Goal: Task Accomplishment & Management: Manage account settings

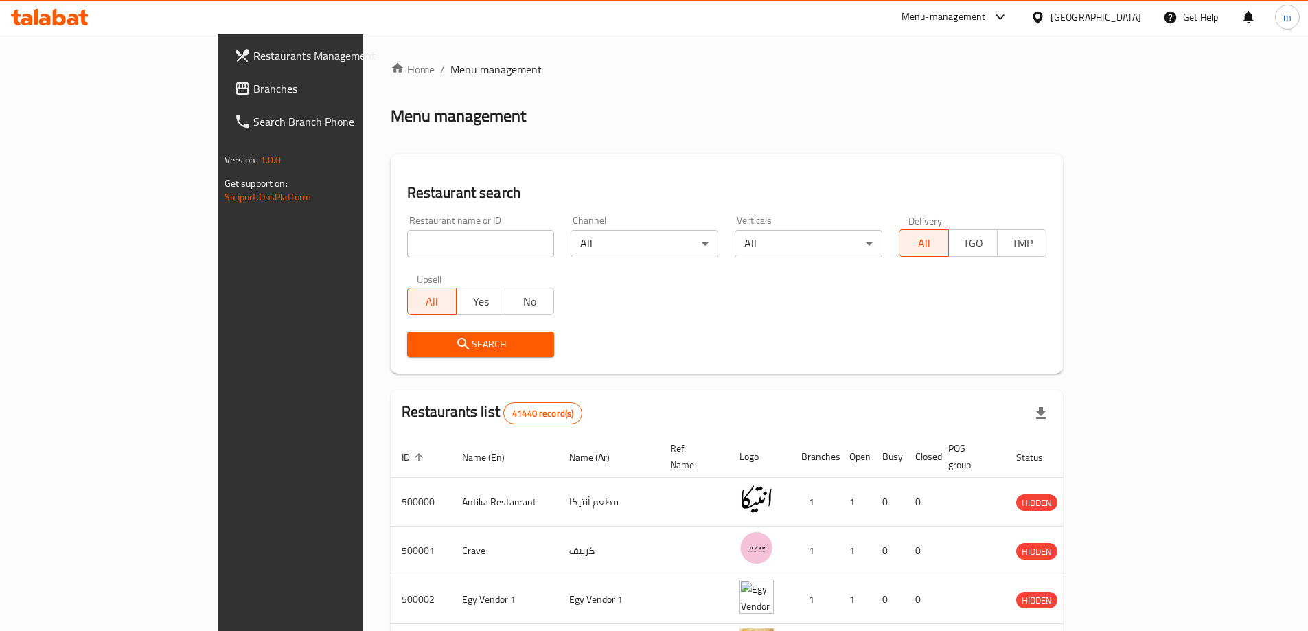
click at [1043, 12] on icon at bounding box center [1038, 17] width 10 height 12
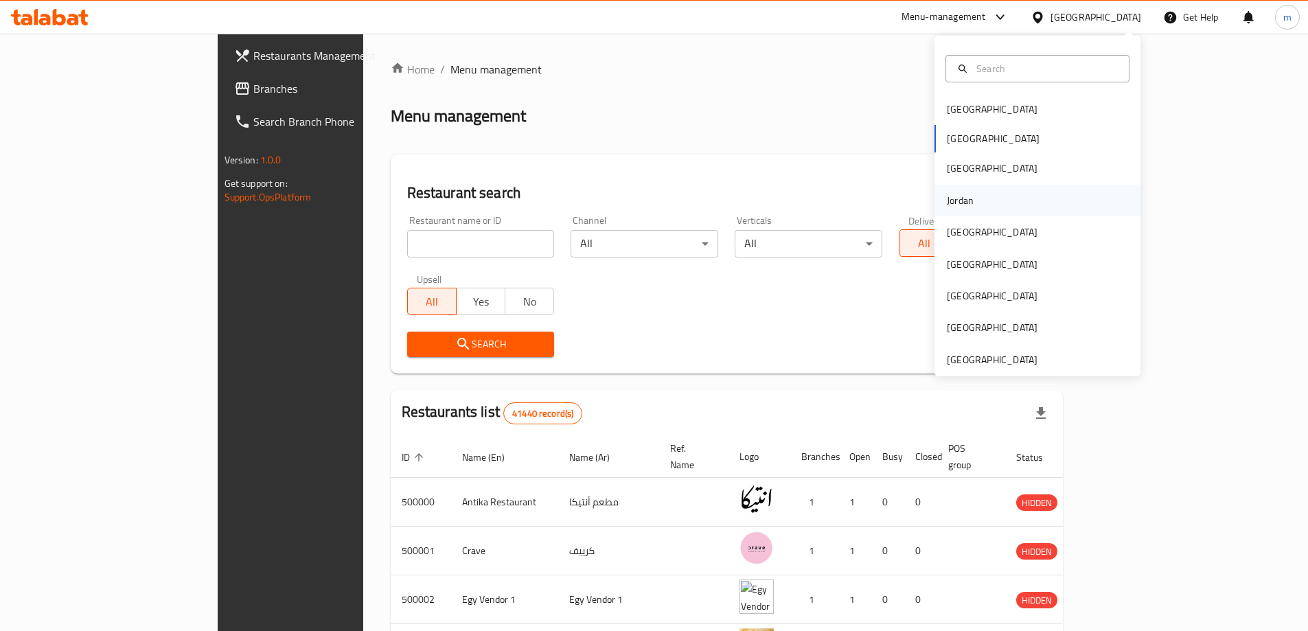
scroll to position [8, 0]
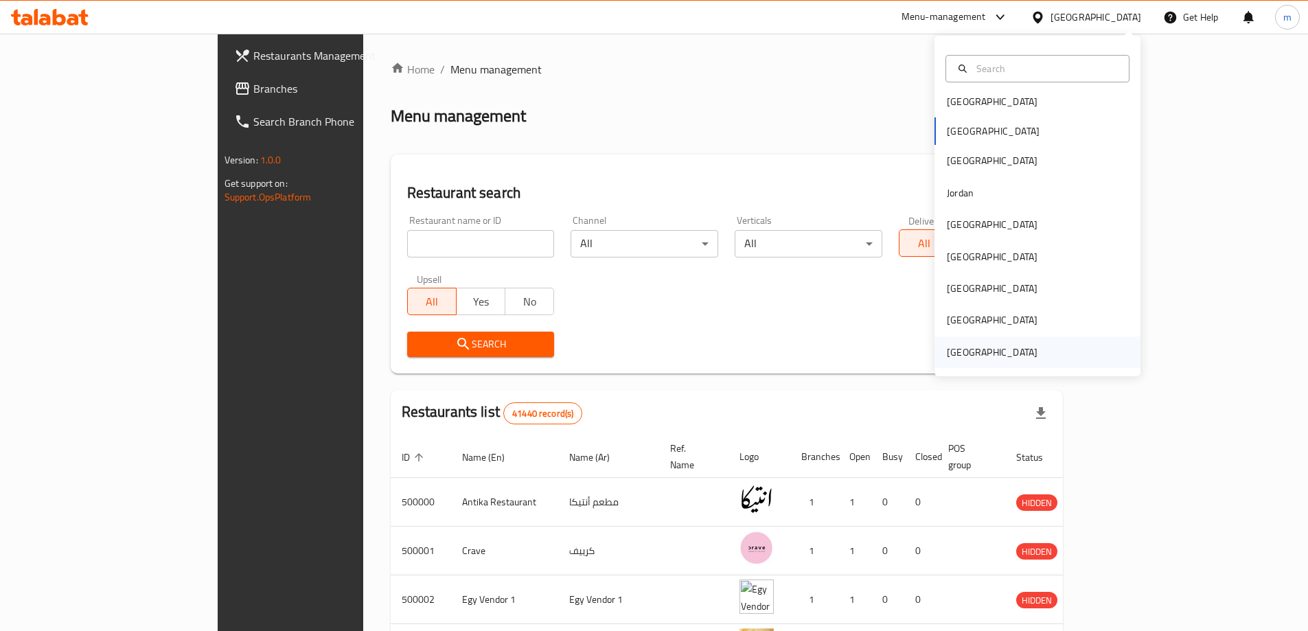
click at [964, 359] on div "[GEOGRAPHIC_DATA]" at bounding box center [992, 352] width 91 height 15
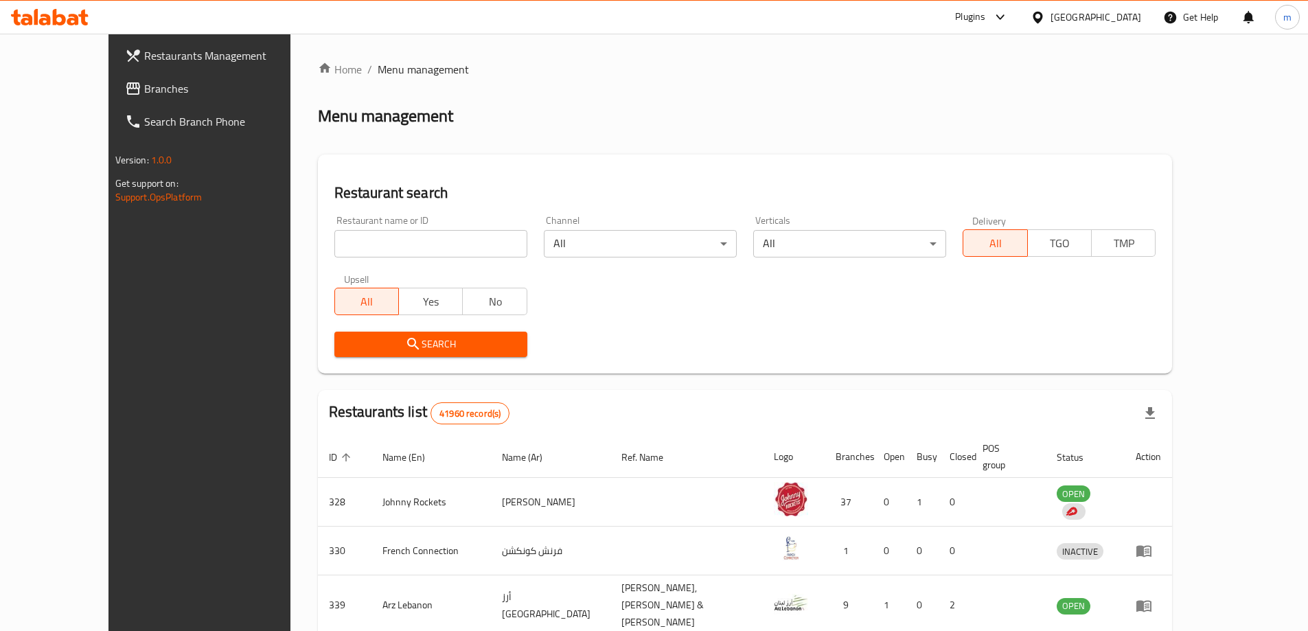
click at [1003, 21] on icon at bounding box center [1001, 17] width 16 height 16
click at [929, 128] on div "Restaurant-Management" at bounding box center [871, 125] width 130 height 32
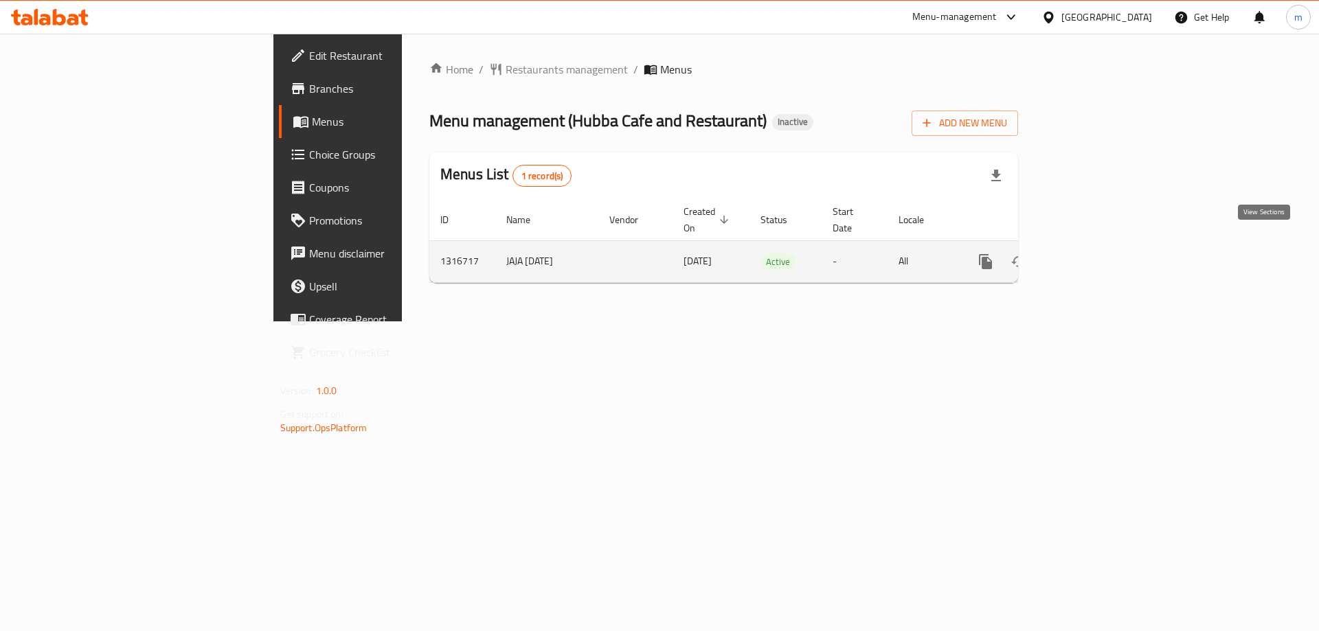
click at [1101, 252] on link "enhanced table" at bounding box center [1084, 261] width 33 height 33
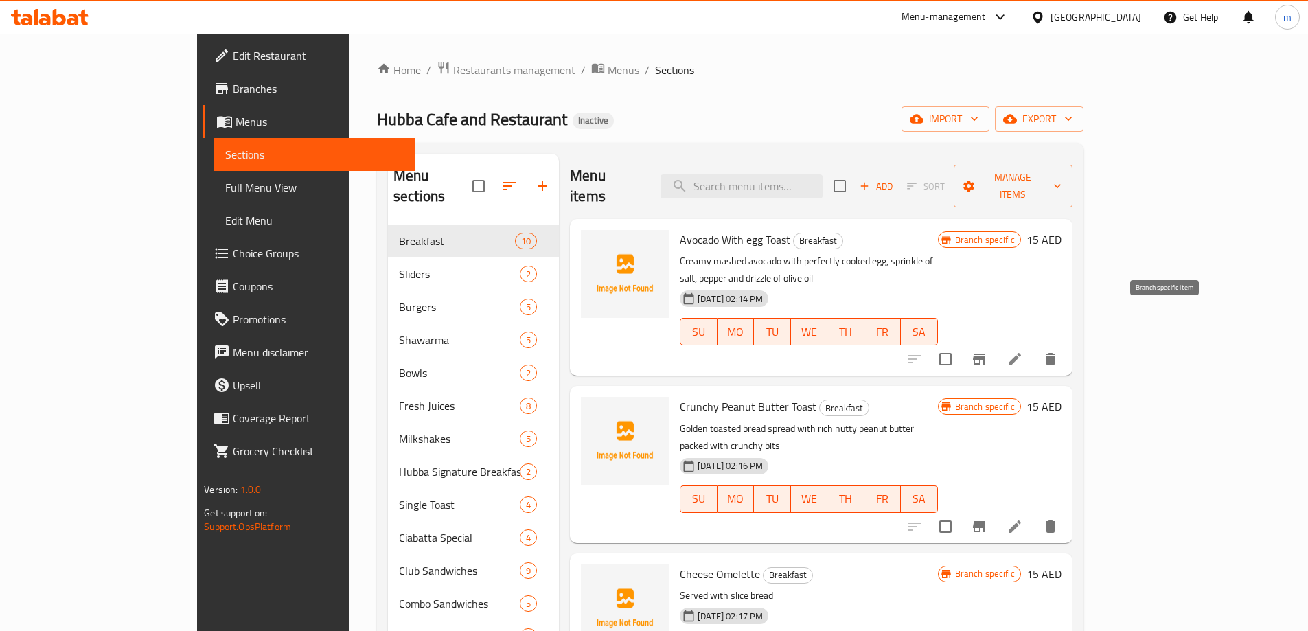
click at [996, 343] on button "Branch-specific-item" at bounding box center [979, 359] width 33 height 33
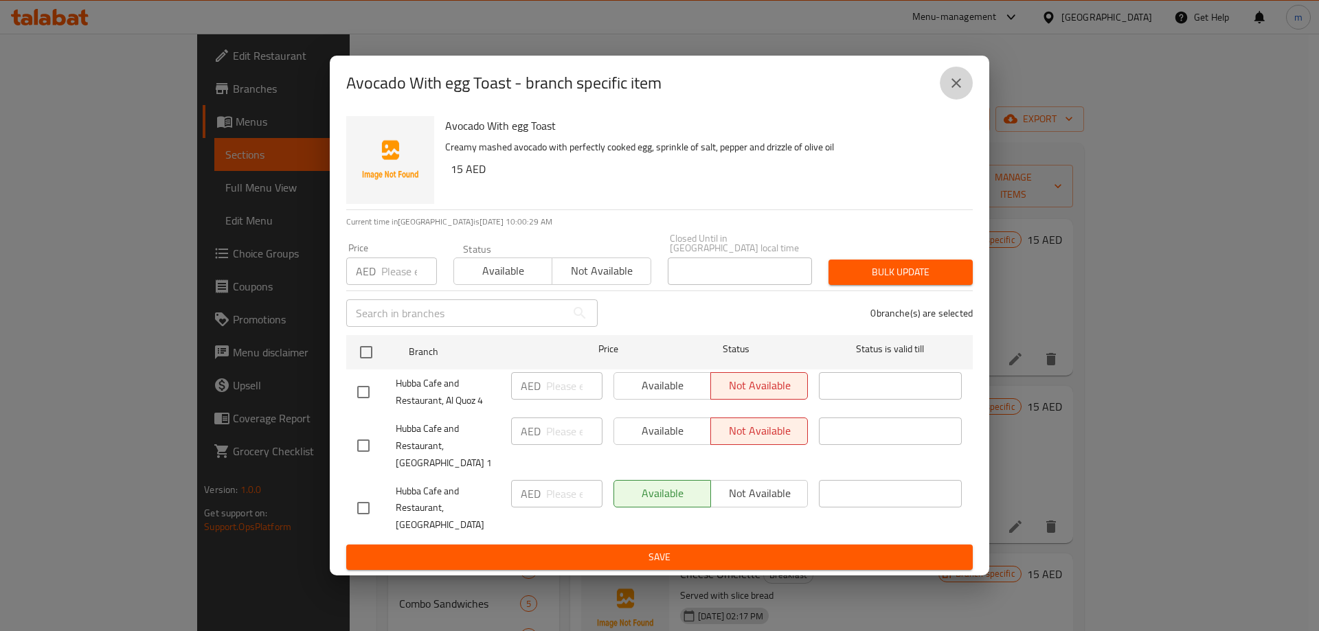
click at [962, 89] on icon "close" at bounding box center [956, 83] width 16 height 16
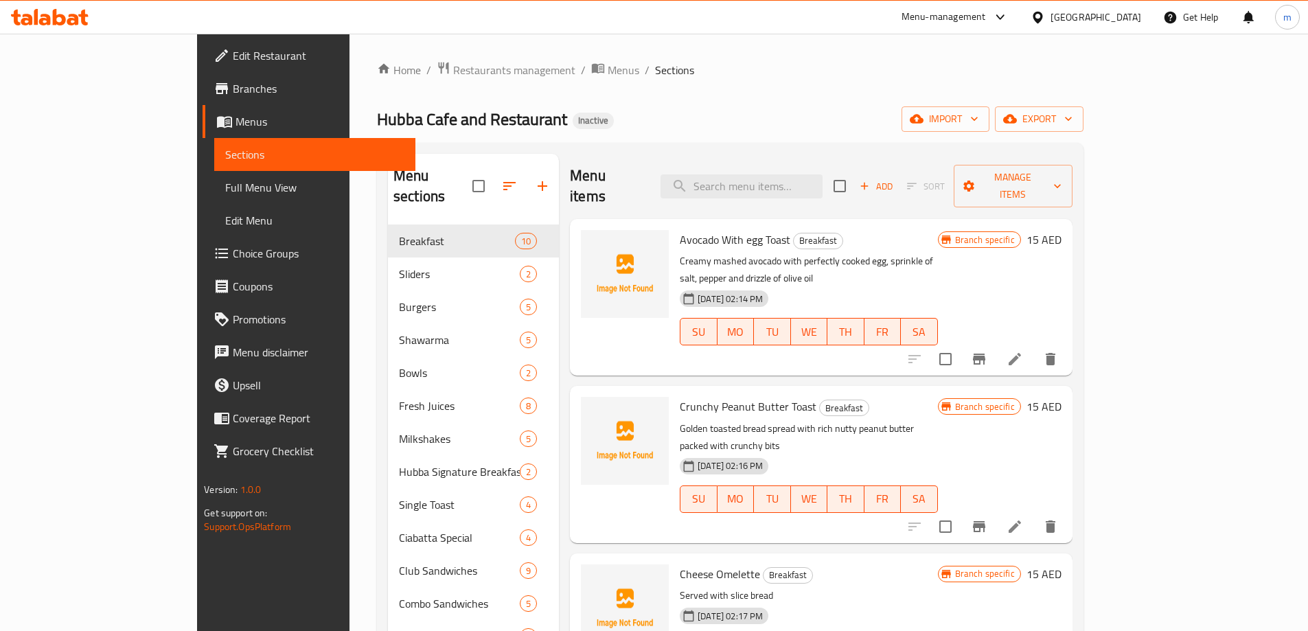
click at [233, 83] on span "Branches" at bounding box center [319, 88] width 172 height 16
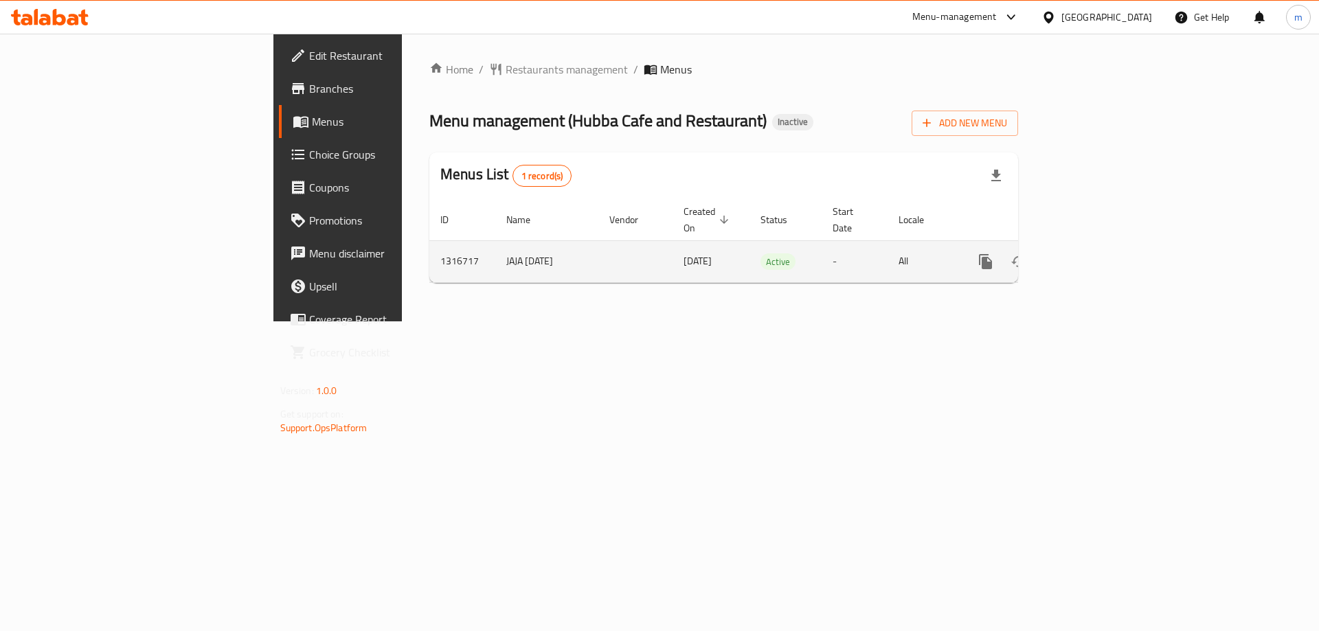
click at [1101, 245] on link "enhanced table" at bounding box center [1084, 261] width 33 height 33
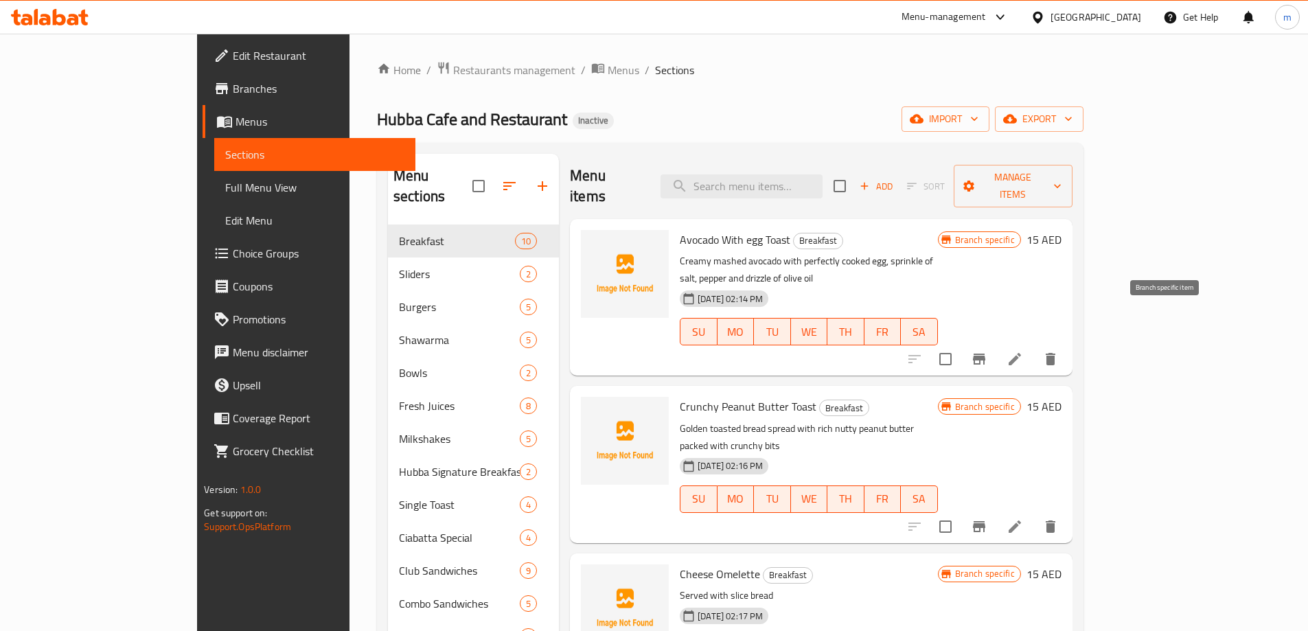
click at [986, 354] on icon "Branch-specific-item" at bounding box center [979, 359] width 12 height 11
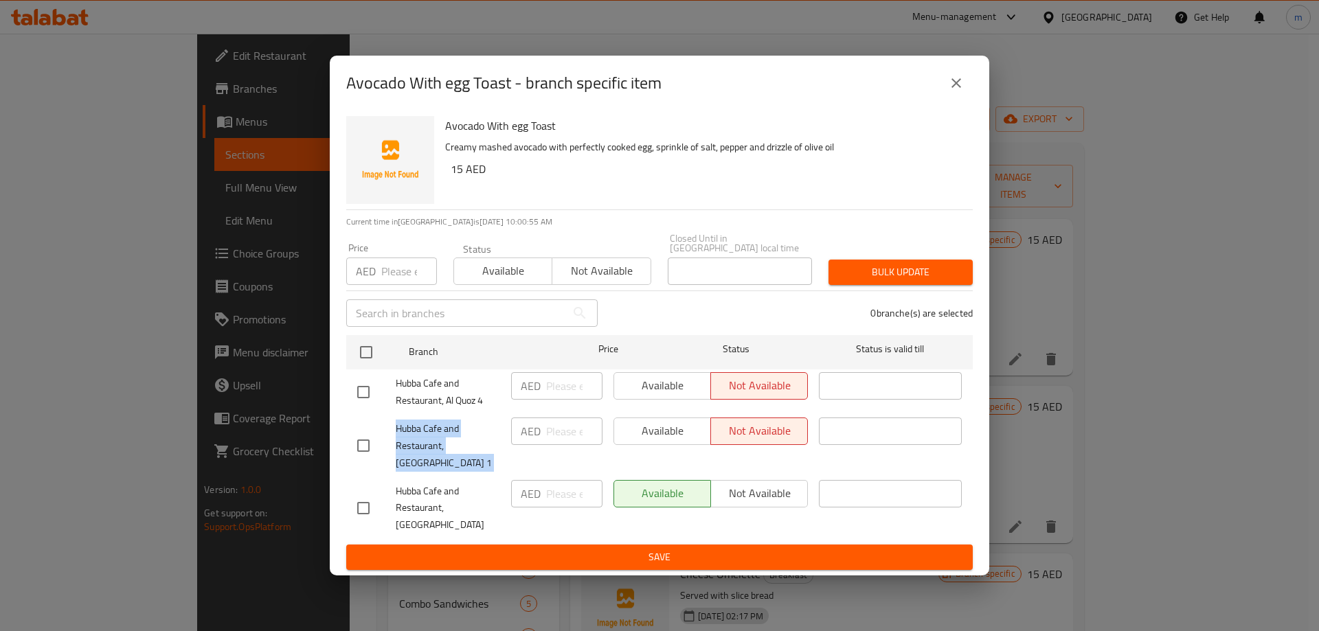
drag, startPoint x: 396, startPoint y: 444, endPoint x: 581, endPoint y: 449, distance: 184.8
click at [508, 465] on div "Hubba Cafe and Restaurant, Nad Al Sheba 1 AED ​ Available Not available ​" at bounding box center [659, 446] width 615 height 68
click at [956, 88] on icon "close" at bounding box center [956, 83] width 10 height 10
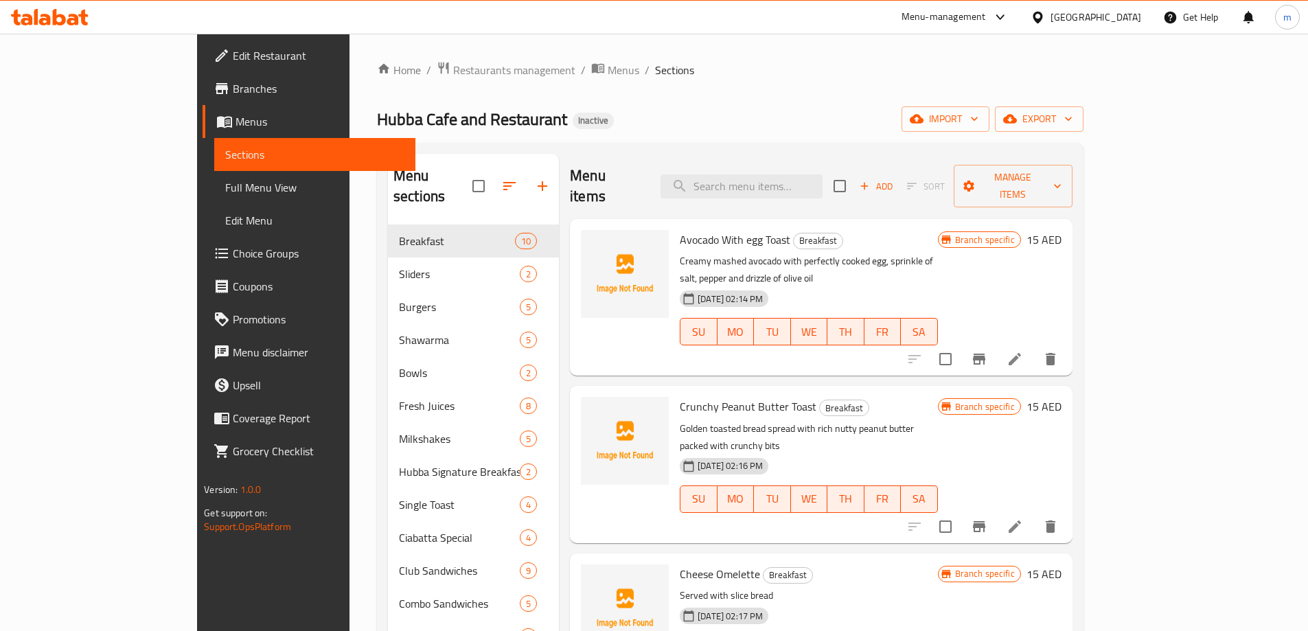
click at [742, 67] on ol "Home / Restaurants management / Menus / Sections" at bounding box center [730, 70] width 707 height 18
click at [225, 186] on span "Full Menu View" at bounding box center [314, 187] width 179 height 16
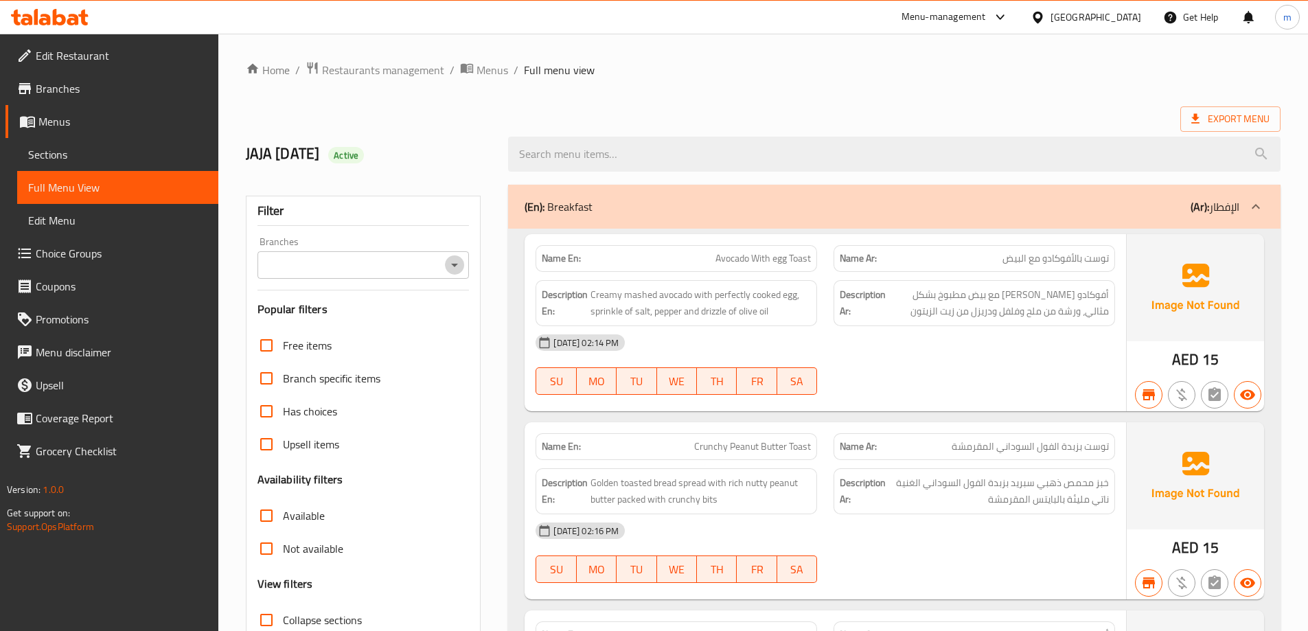
click at [455, 270] on icon "Open" at bounding box center [454, 265] width 16 height 16
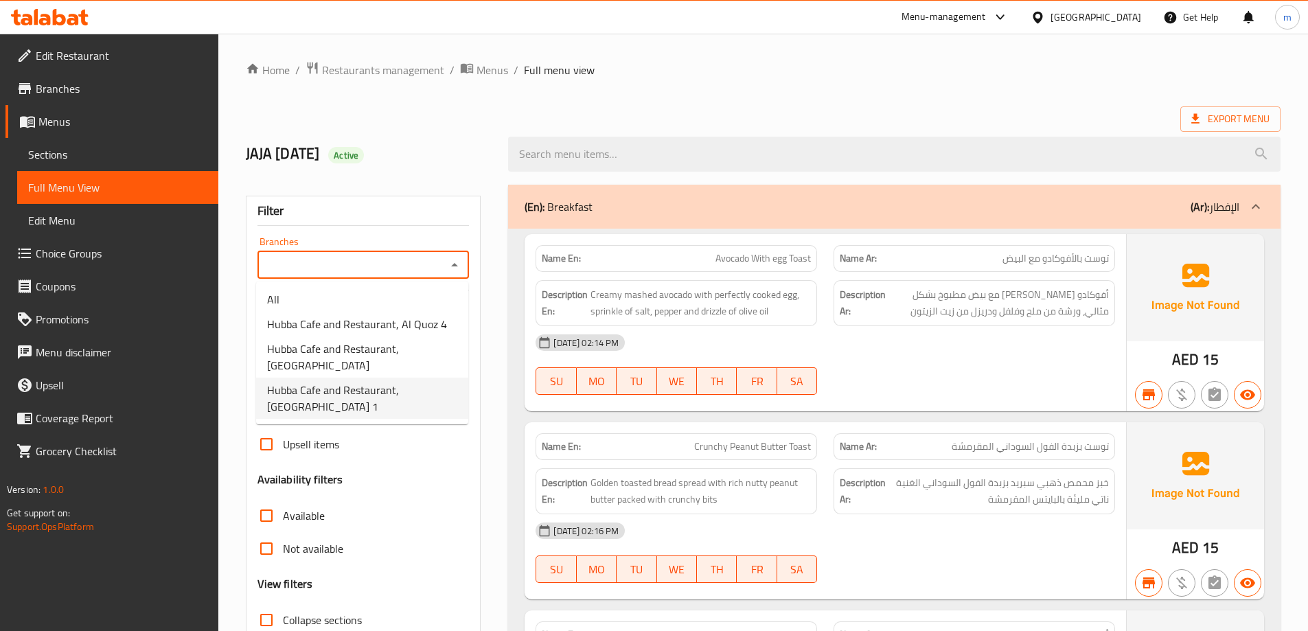
click at [422, 401] on span "Hubba Cafe and Restaurant, [GEOGRAPHIC_DATA] 1" at bounding box center [362, 398] width 190 height 33
type input "Hubba Cafe and Restaurant, [GEOGRAPHIC_DATA] 1"
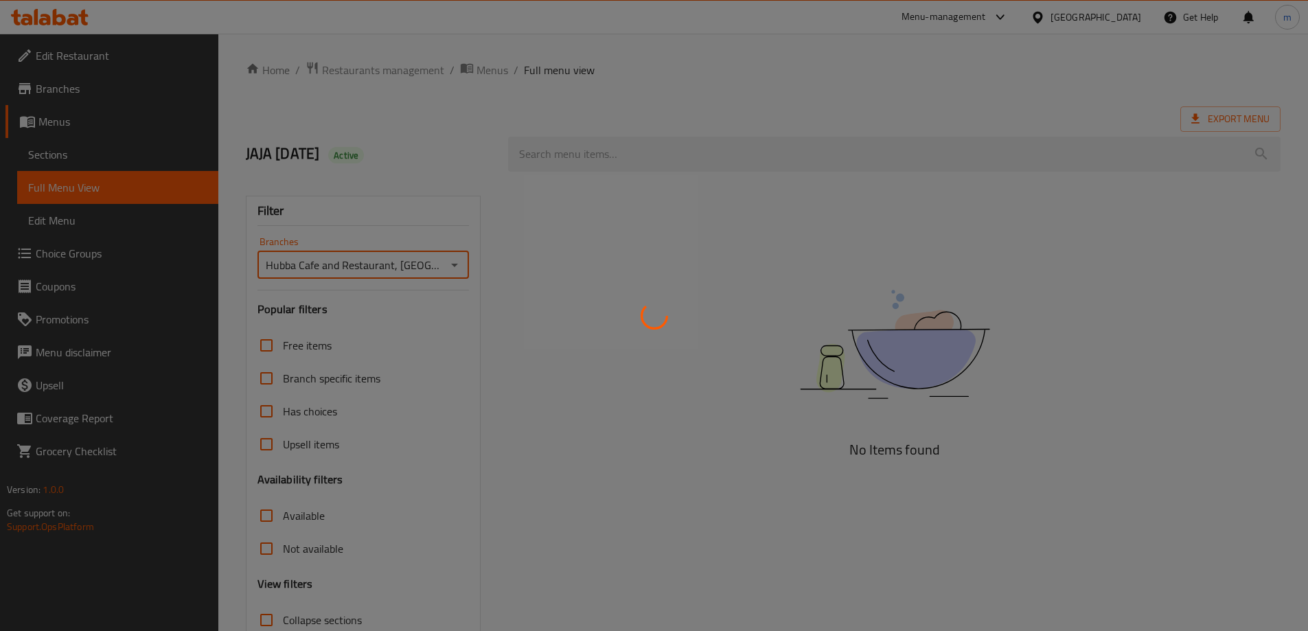
click at [294, 519] on div at bounding box center [654, 315] width 1308 height 631
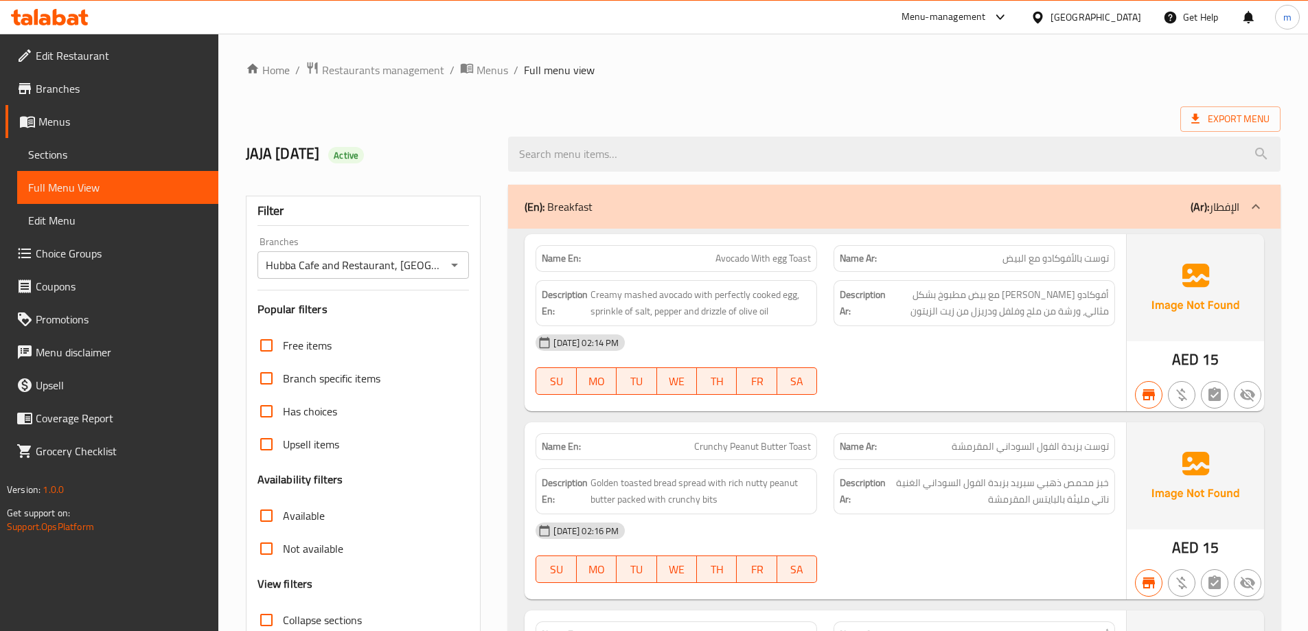
click at [269, 499] on input "Available" at bounding box center [266, 515] width 33 height 33
checkbox input "true"
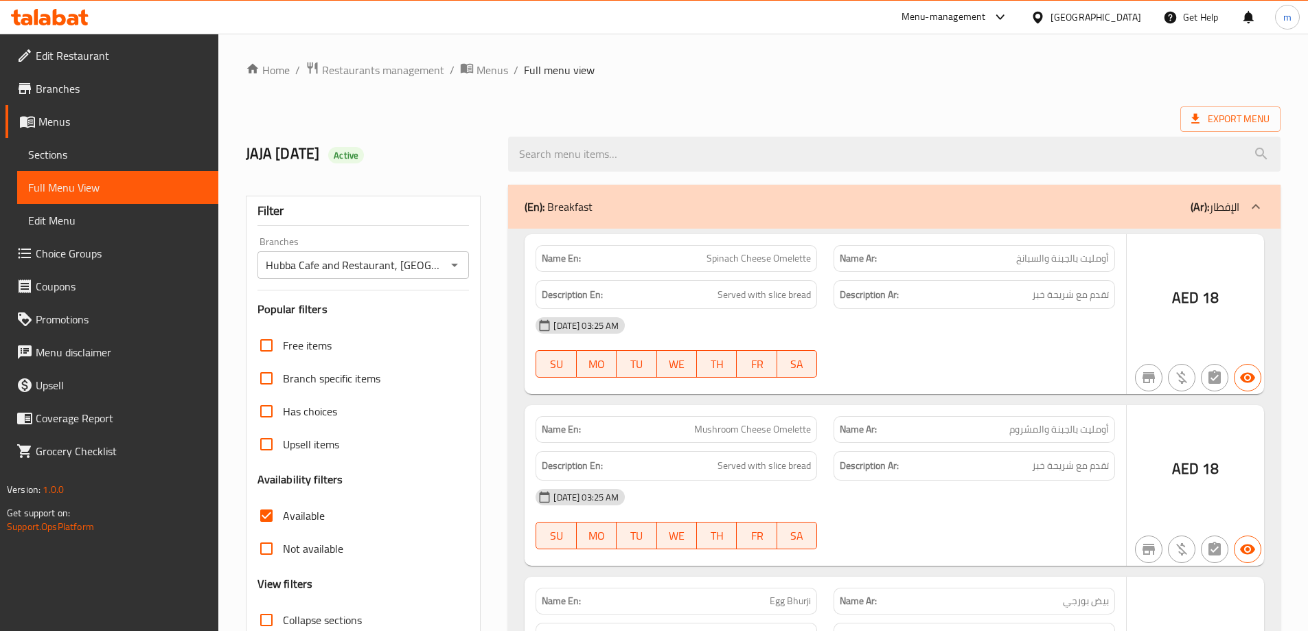
scroll to position [100, 0]
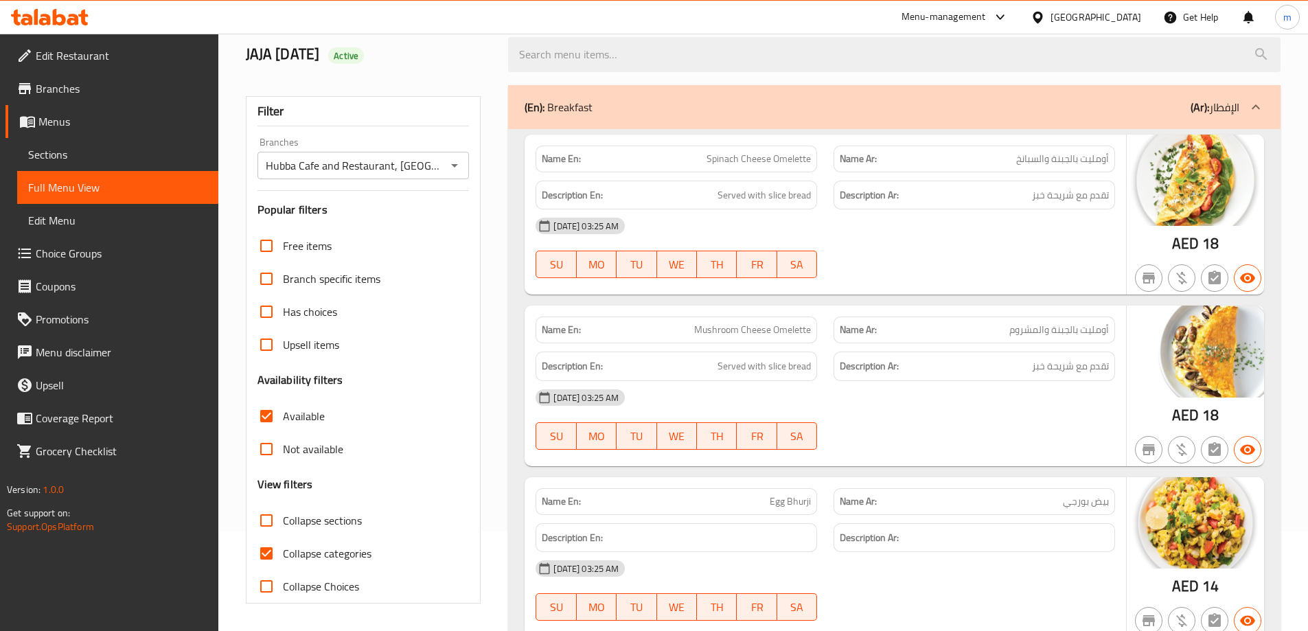
click at [266, 551] on input "Collapse categories" at bounding box center [266, 553] width 33 height 33
checkbox input "false"
click at [271, 516] on input "Collapse sections" at bounding box center [266, 520] width 33 height 33
checkbox input "true"
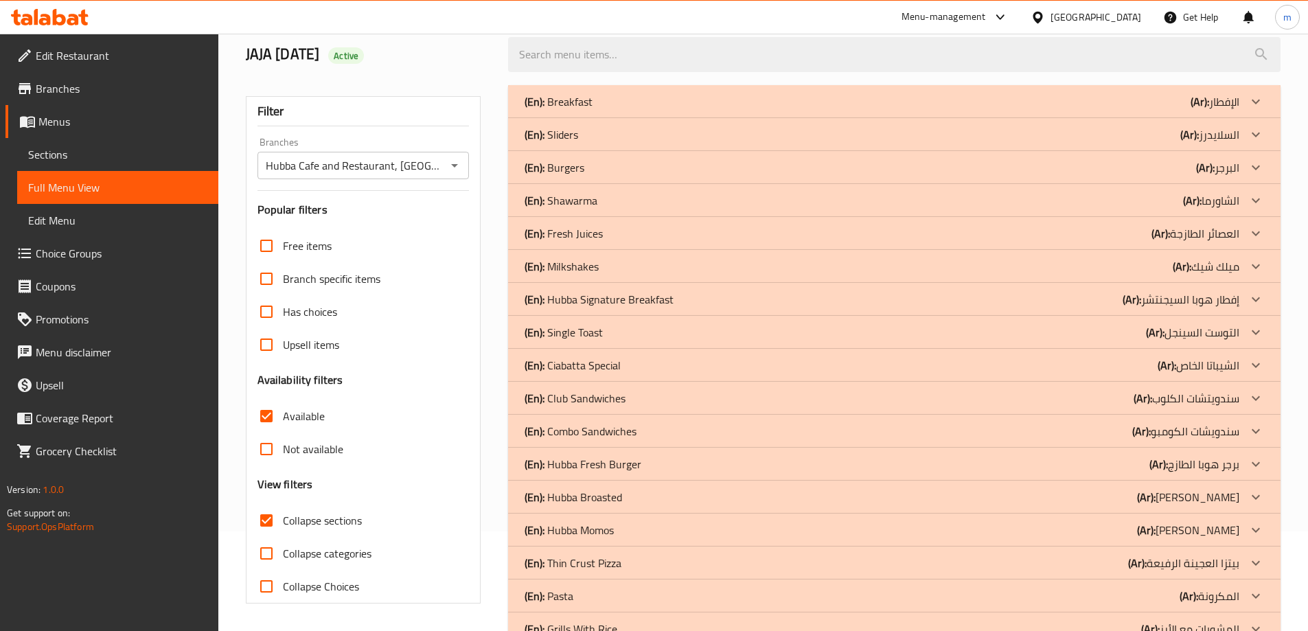
click at [1242, 95] on div at bounding box center [1256, 101] width 33 height 33
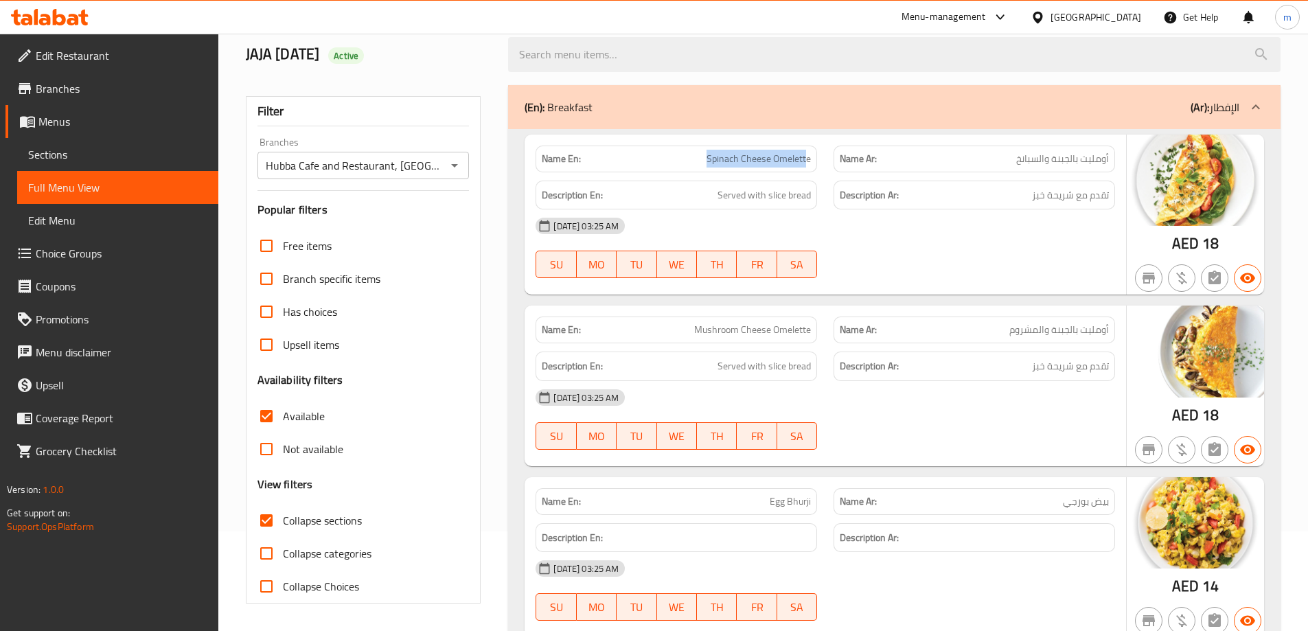
drag, startPoint x: 710, startPoint y: 158, endPoint x: 808, endPoint y: 158, distance: 97.5
click at [808, 158] on span "Spinach Cheese Omelette" at bounding box center [759, 159] width 104 height 14
click at [712, 138] on div "Name En: Spinach Cheese Omelette" at bounding box center [677, 158] width 298 height 43
click at [714, 152] on span "Spinach Cheese Omelette" at bounding box center [759, 159] width 104 height 14
drag, startPoint x: 699, startPoint y: 152, endPoint x: 817, endPoint y: 161, distance: 119.2
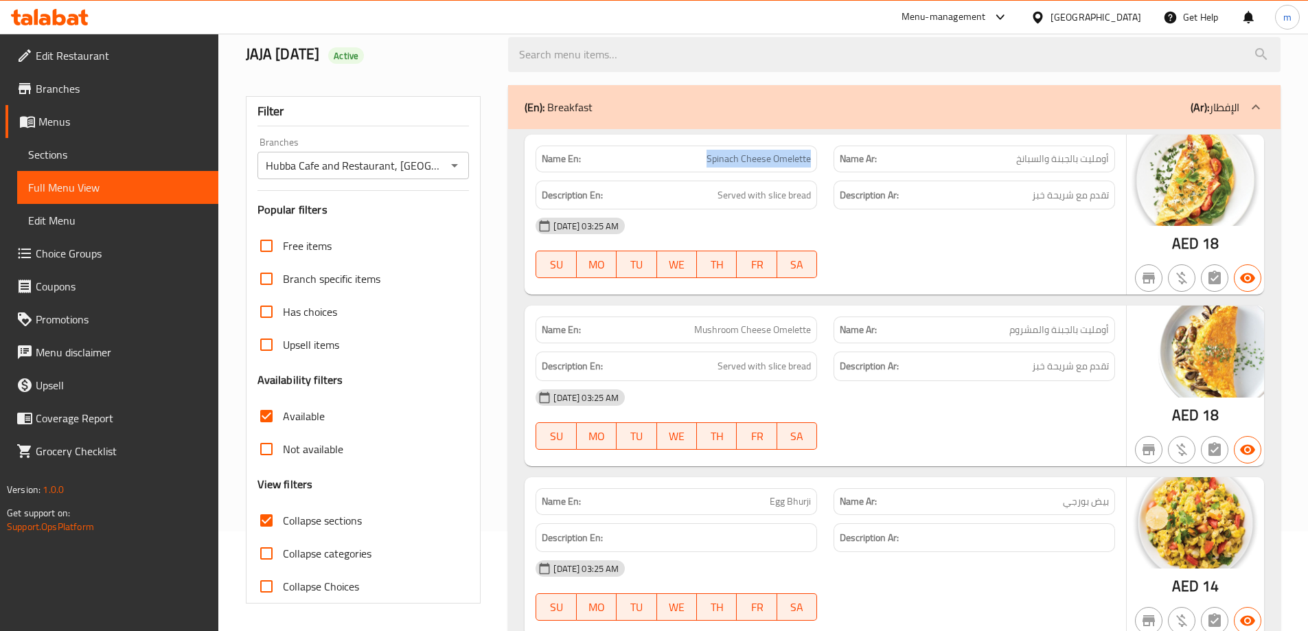
click at [817, 161] on div "Name En: Spinach Cheese Omelette" at bounding box center [677, 159] width 282 height 27
drag, startPoint x: 678, startPoint y: 322, endPoint x: 817, endPoint y: 321, distance: 138.7
click at [817, 321] on div "Name En: Mushroom Cheese Omelette" at bounding box center [677, 330] width 282 height 27
copy span "Mushroom Cheese Omelette"
click at [982, 216] on div "[DATE] 03:25 AM" at bounding box center [826, 225] width 596 height 33
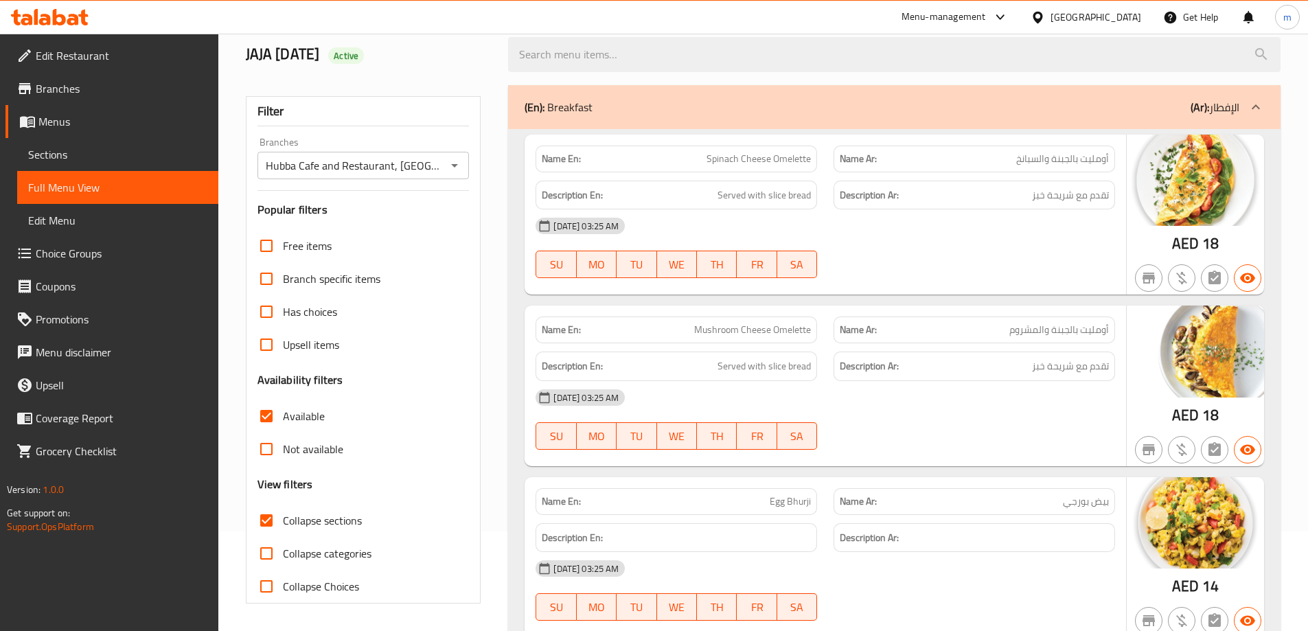
click at [982, 216] on div "[DATE] 03:25 AM" at bounding box center [826, 225] width 596 height 33
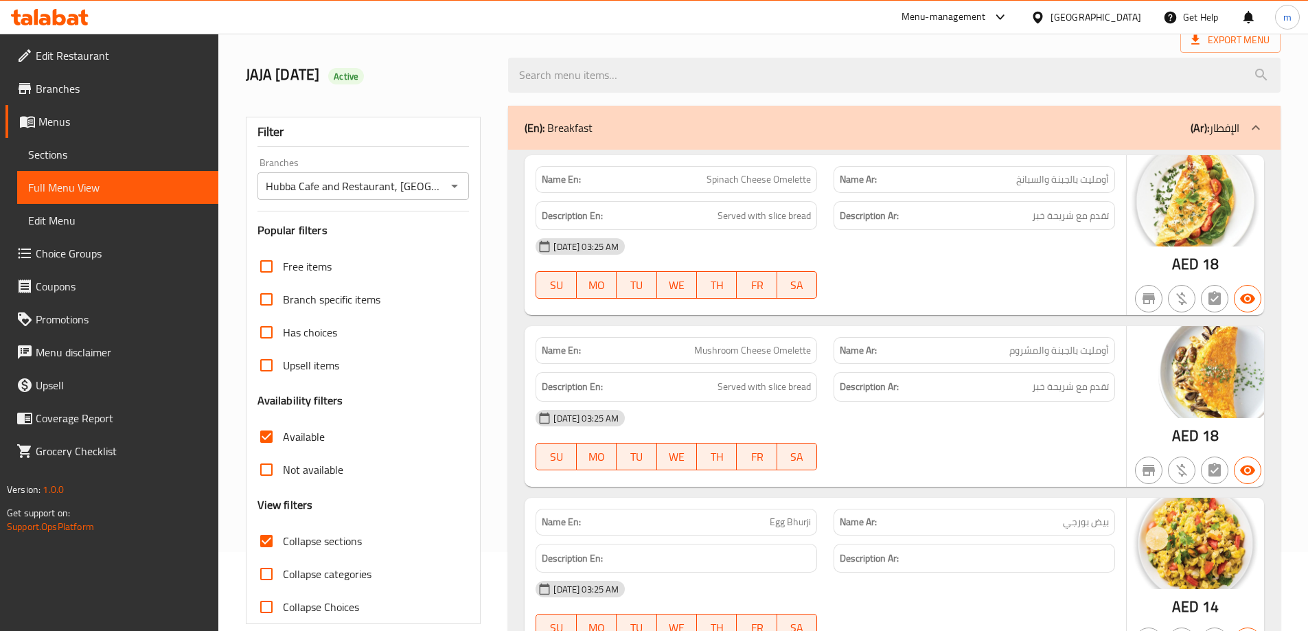
scroll to position [0, 0]
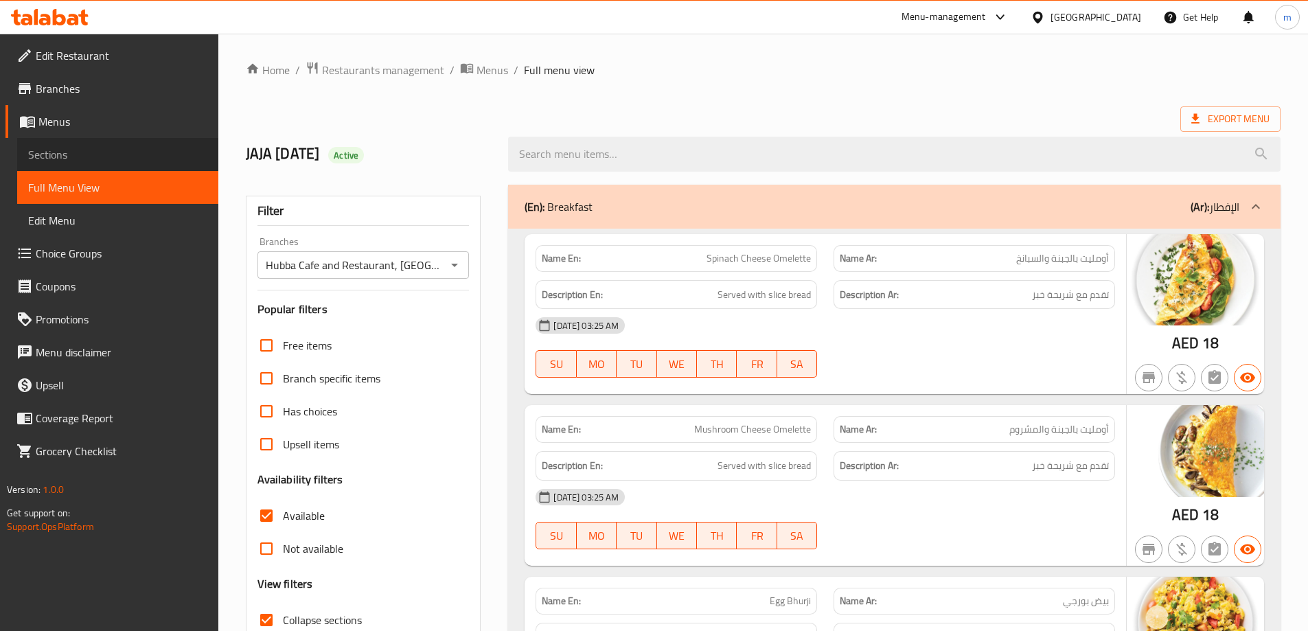
click at [88, 158] on span "Sections" at bounding box center [117, 154] width 179 height 16
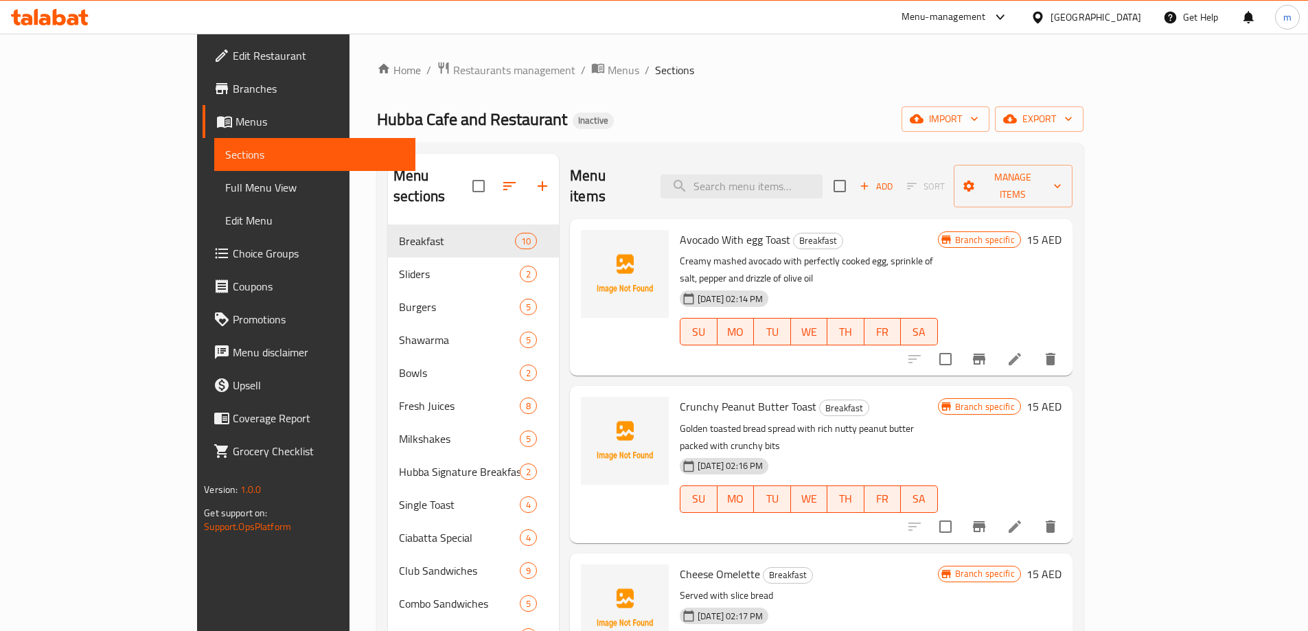
click at [225, 195] on span "Full Menu View" at bounding box center [314, 187] width 179 height 16
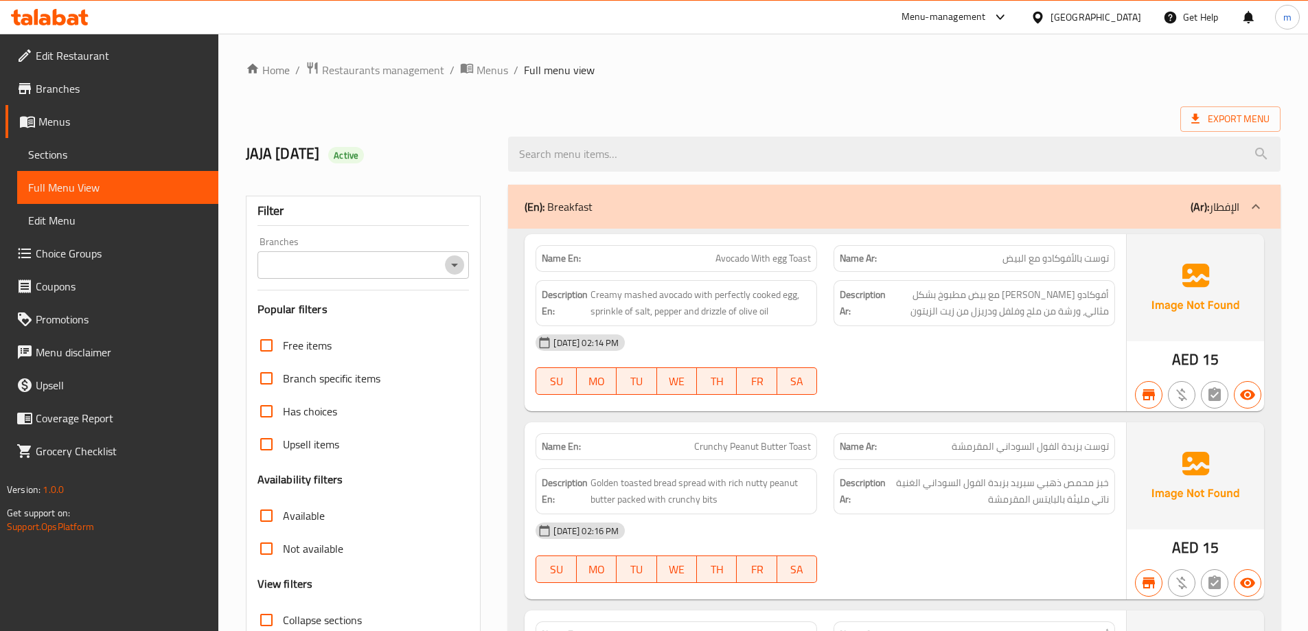
click at [449, 263] on icon "Open" at bounding box center [454, 265] width 16 height 16
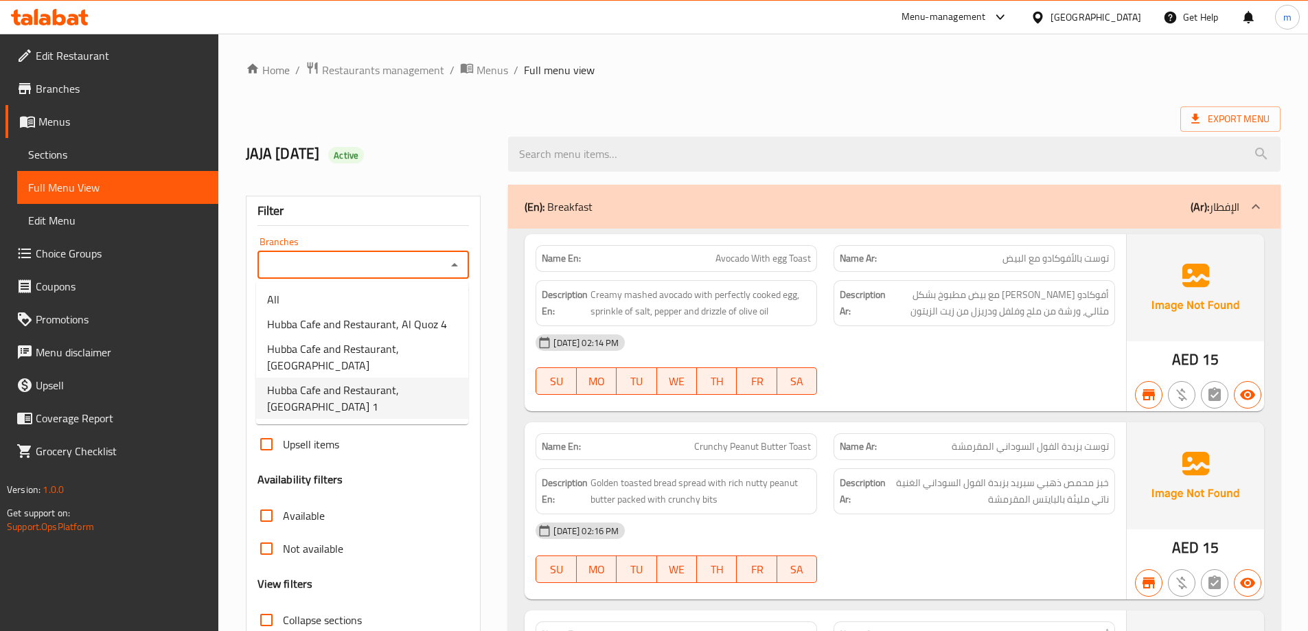
click at [416, 398] on span "Hubba Cafe and Restaurant, [GEOGRAPHIC_DATA] 1" at bounding box center [362, 398] width 190 height 33
type input "Hubba Cafe and Restaurant, [GEOGRAPHIC_DATA] 1"
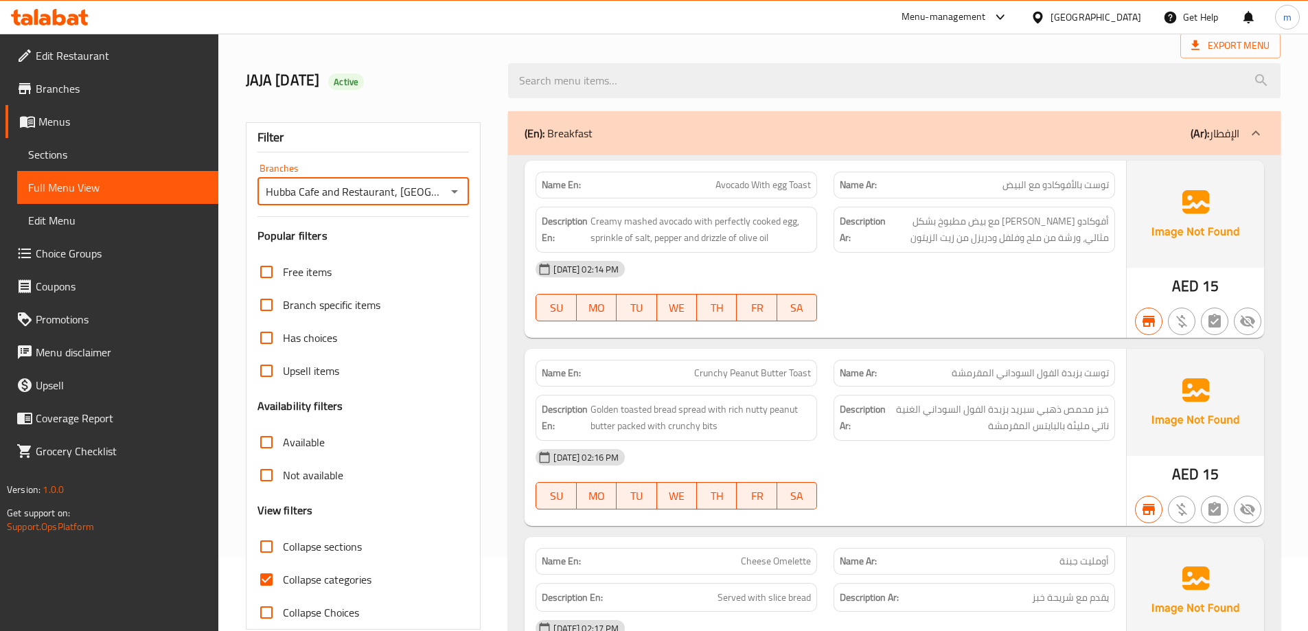
scroll to position [206, 0]
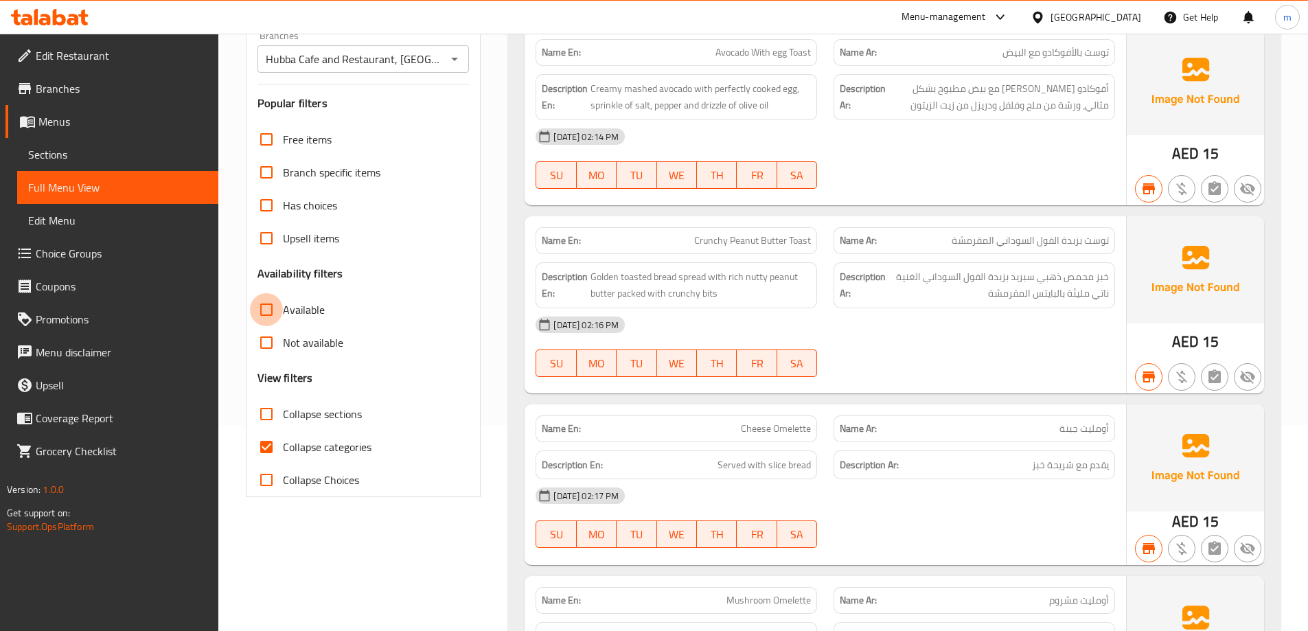
click at [271, 312] on input "Available" at bounding box center [266, 309] width 33 height 33
checkbox input "true"
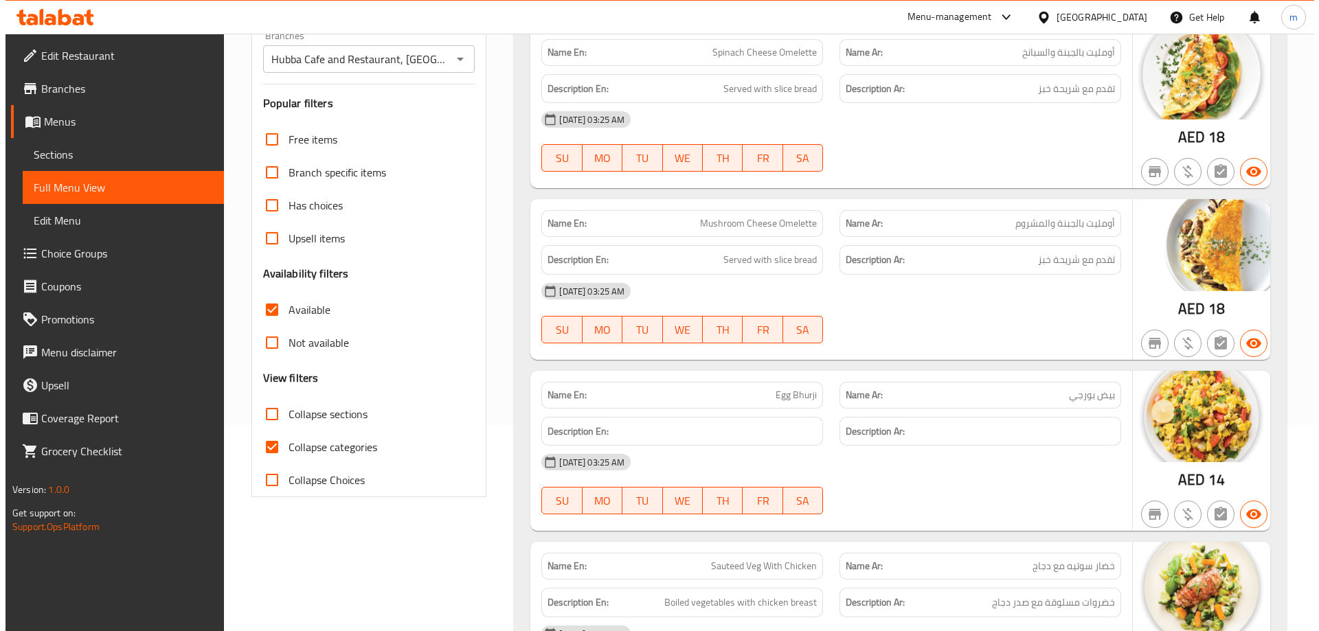
scroll to position [69, 0]
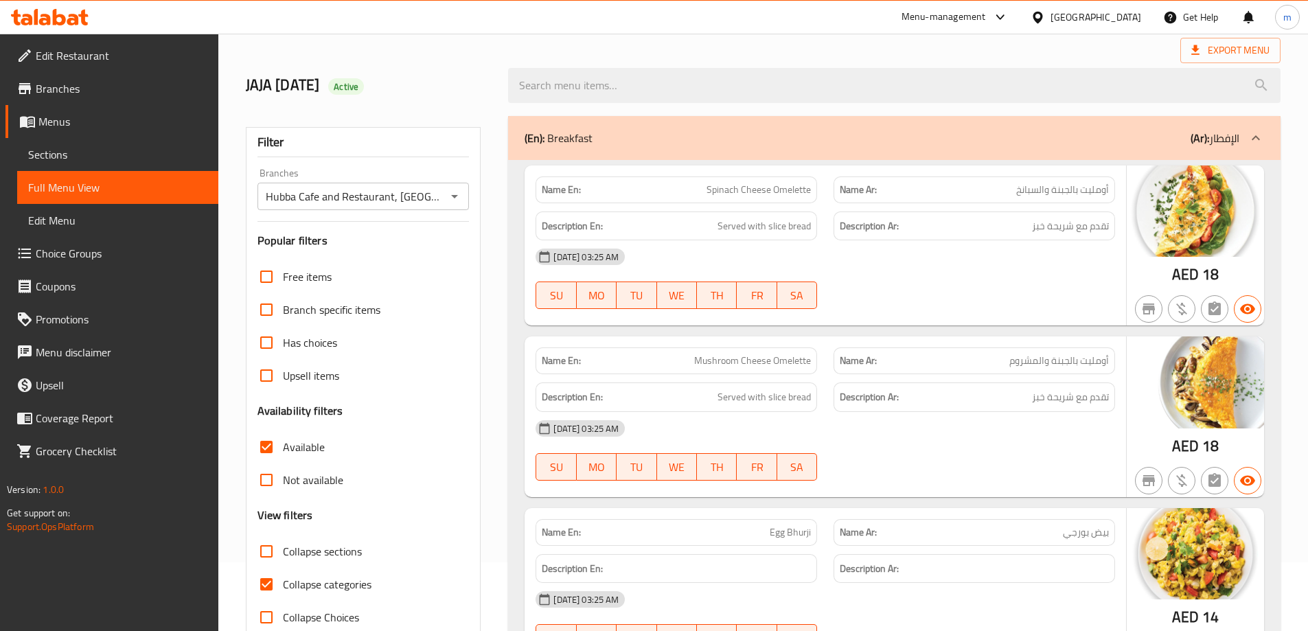
click at [950, 242] on div "[DATE] 03:25 AM" at bounding box center [826, 256] width 596 height 33
click at [111, 159] on span "Sections" at bounding box center [117, 154] width 179 height 16
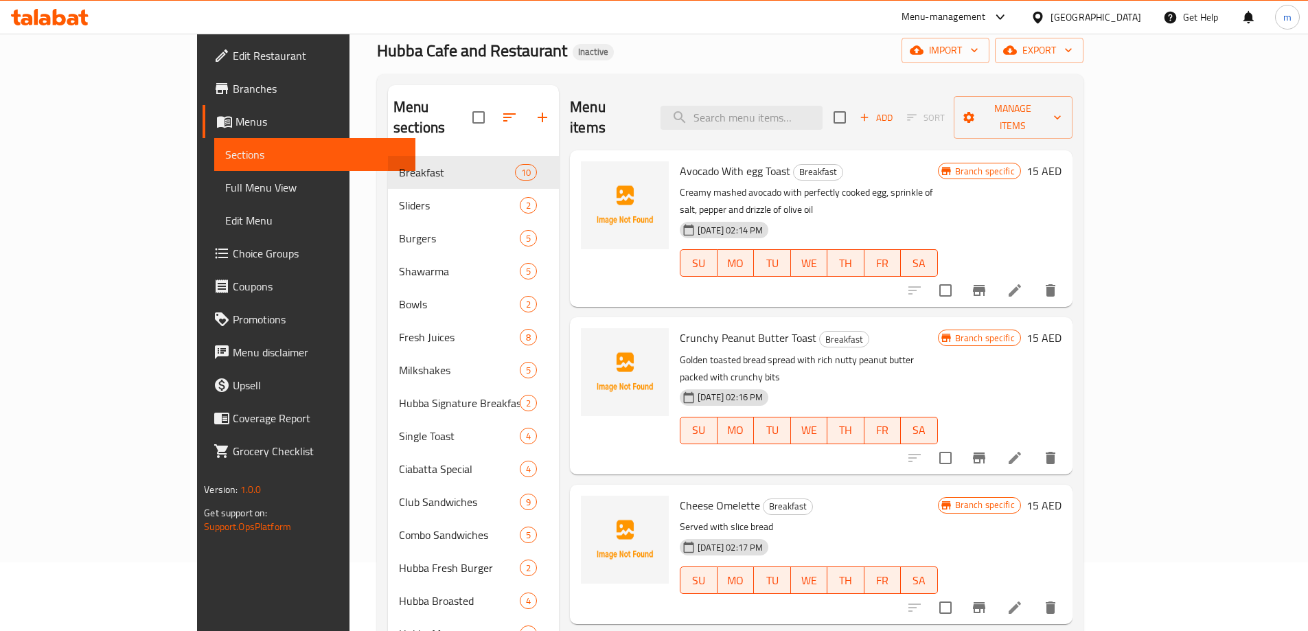
click at [680, 161] on span "Avocado With egg Toast" at bounding box center [735, 171] width 111 height 21
drag, startPoint x: 1225, startPoint y: 152, endPoint x: 1203, endPoint y: 152, distance: 22.0
click at [1062, 161] on div "Branch specific 15 AED" at bounding box center [1000, 170] width 124 height 19
click at [988, 282] on icon "Branch-specific-item" at bounding box center [979, 290] width 16 height 16
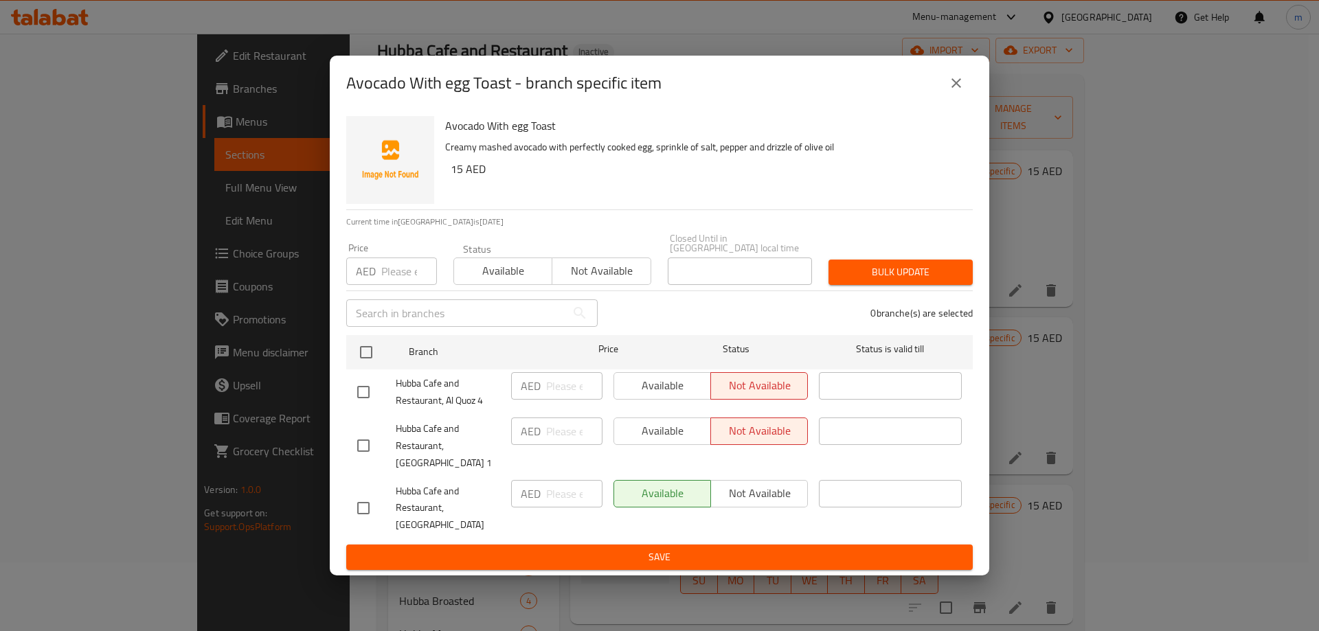
click at [413, 397] on span "Hubba Cafe and Restaurant, Al Quoz 4" at bounding box center [448, 392] width 104 height 34
drag, startPoint x: 356, startPoint y: 462, endPoint x: 382, endPoint y: 459, distance: 26.2
click at [356, 460] on input "checkbox" at bounding box center [363, 445] width 29 height 29
checkbox input "true"
click at [672, 436] on span "Available" at bounding box center [663, 431] width 86 height 20
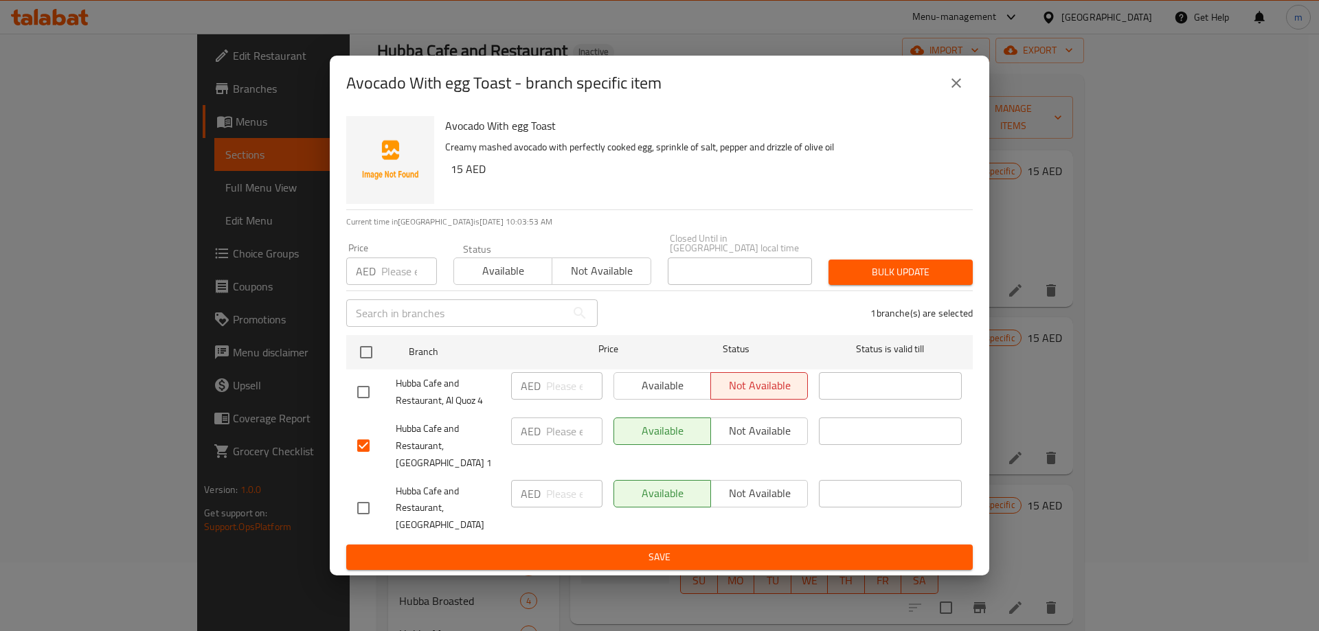
click at [578, 443] on input "number" at bounding box center [574, 431] width 56 height 27
type input "35"
click at [964, 86] on button "close" at bounding box center [956, 83] width 33 height 33
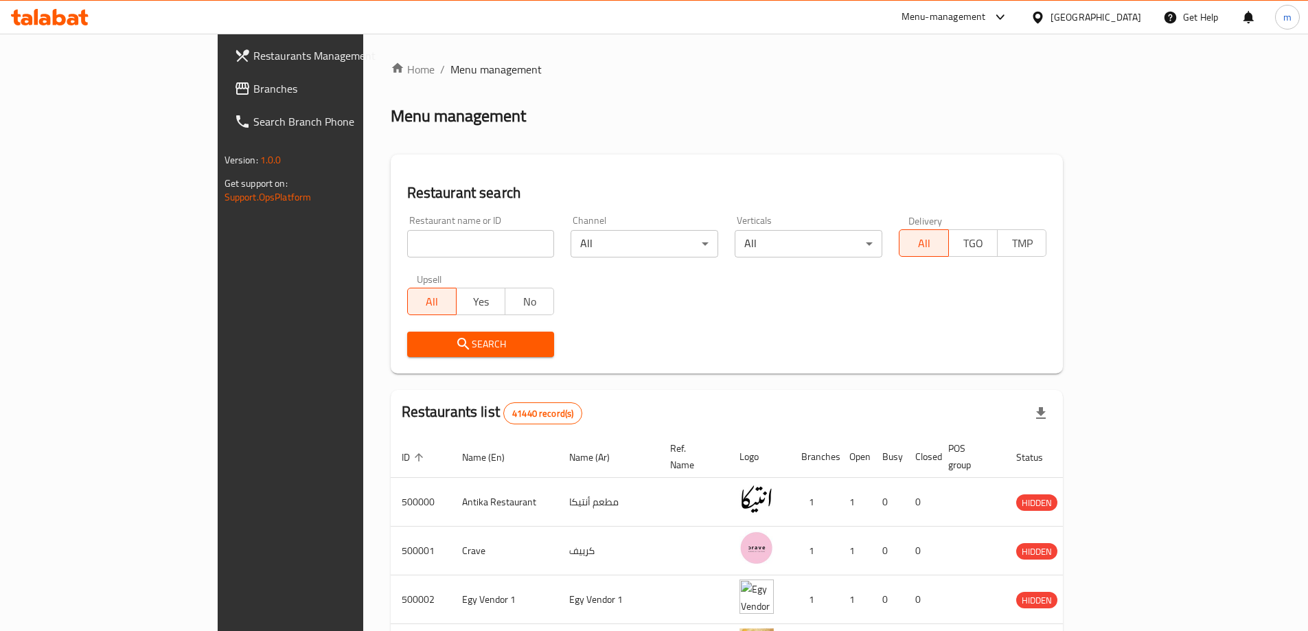
click at [1051, 19] on div at bounding box center [1041, 17] width 20 height 15
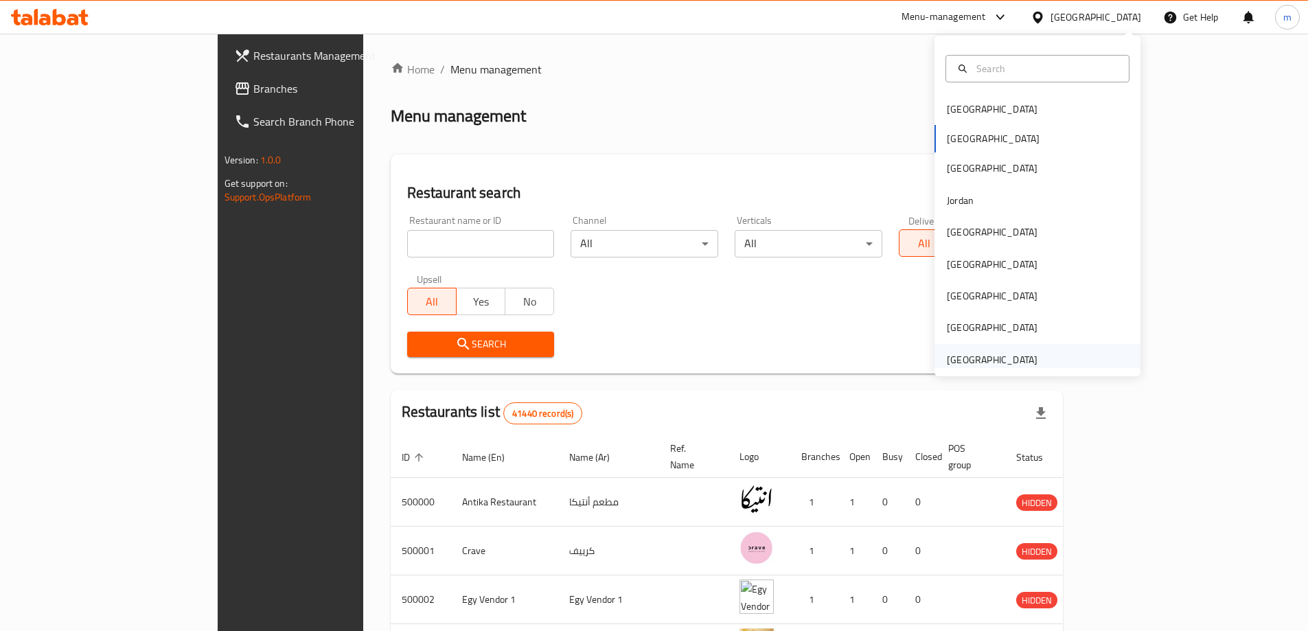
click at [1019, 356] on div "[GEOGRAPHIC_DATA]" at bounding box center [992, 359] width 91 height 15
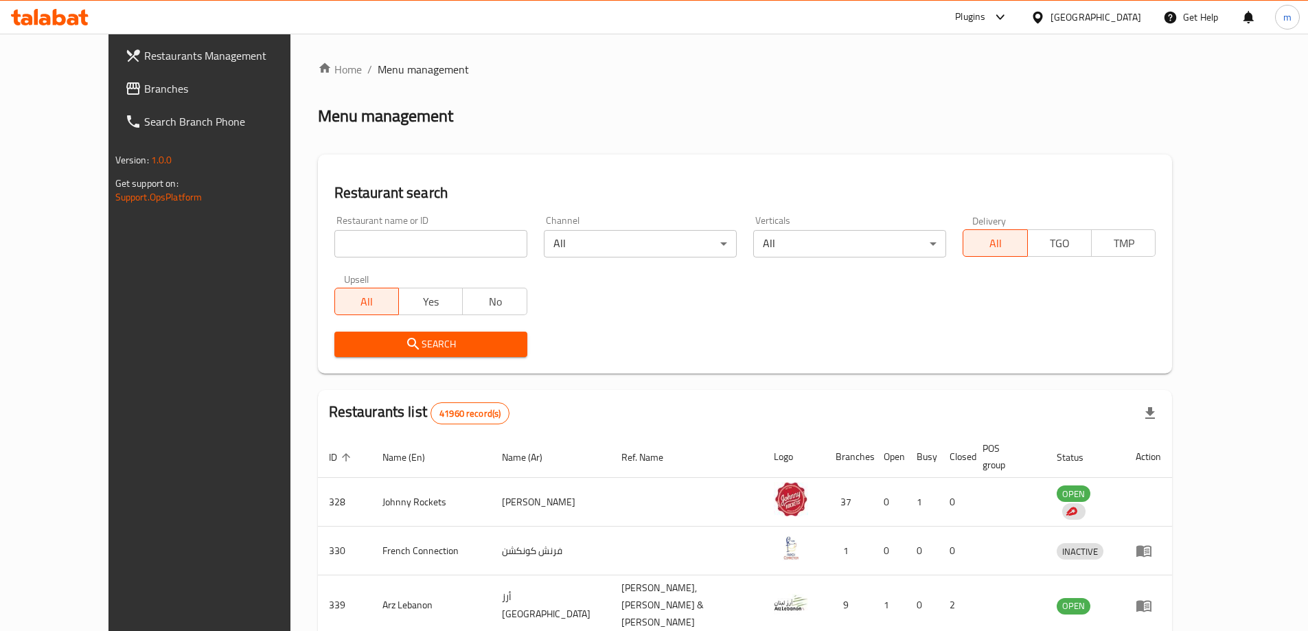
click at [999, 16] on icon at bounding box center [1000, 16] width 8 height 5
click at [881, 128] on div "Restaurant-Management" at bounding box center [871, 124] width 108 height 15
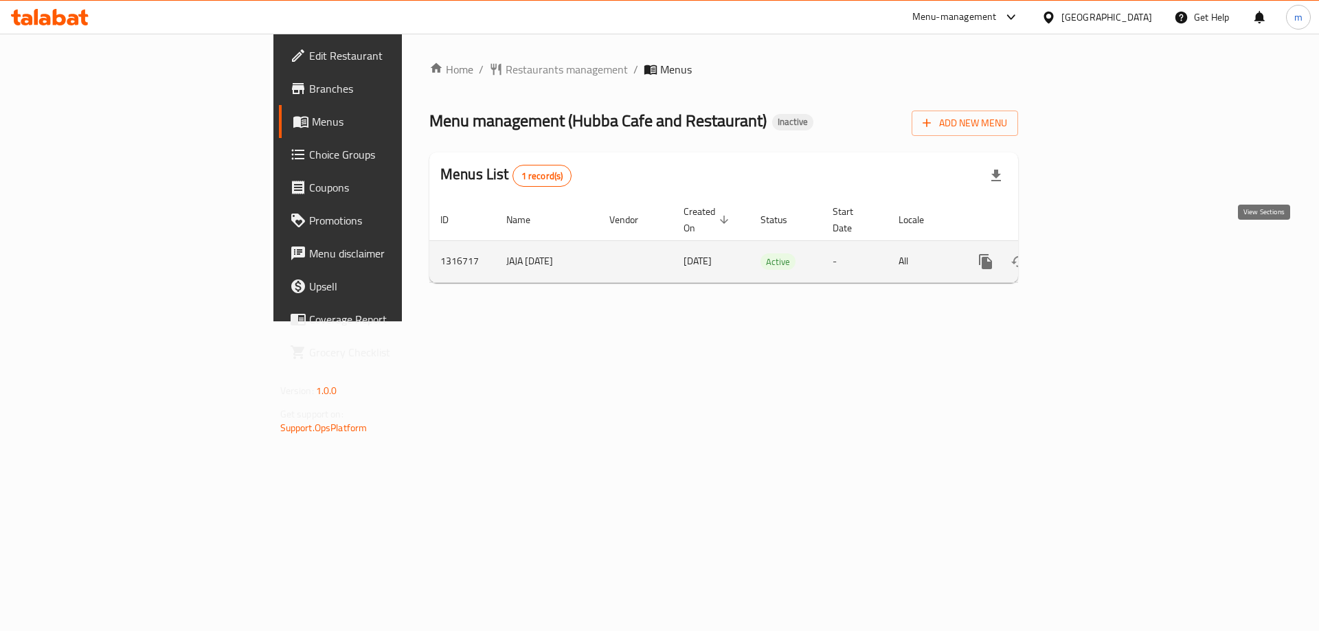
click at [1093, 253] on icon "enhanced table" at bounding box center [1084, 261] width 16 height 16
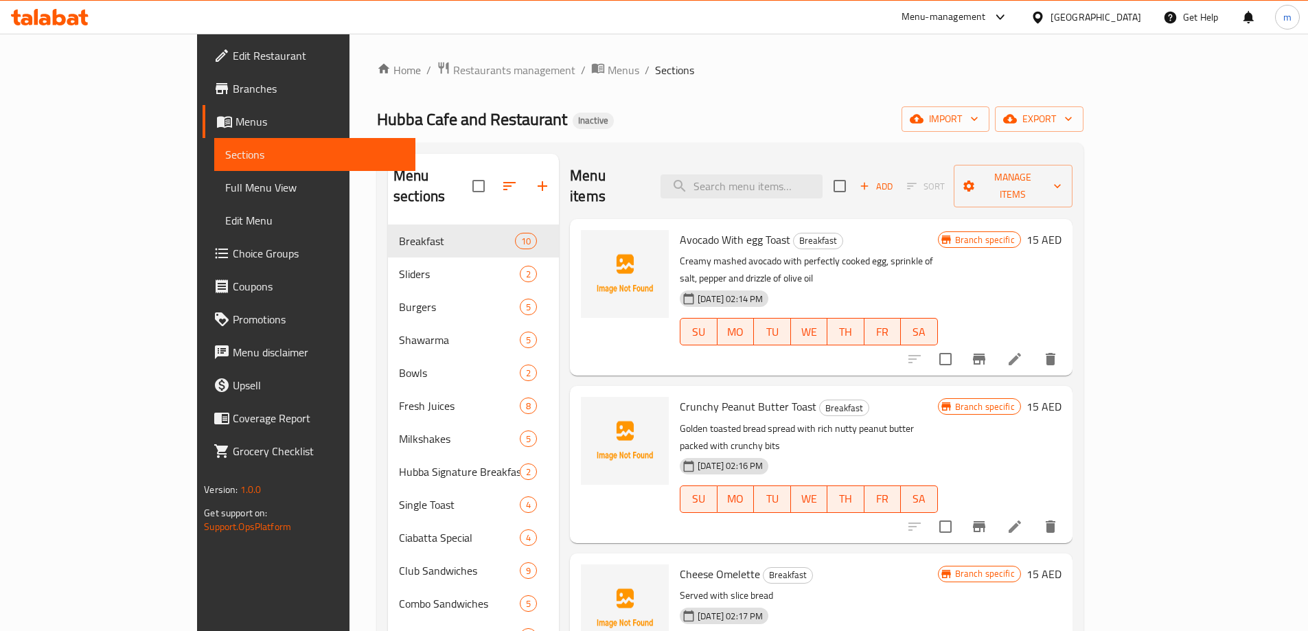
click at [986, 354] on icon "Branch-specific-item" at bounding box center [979, 359] width 12 height 11
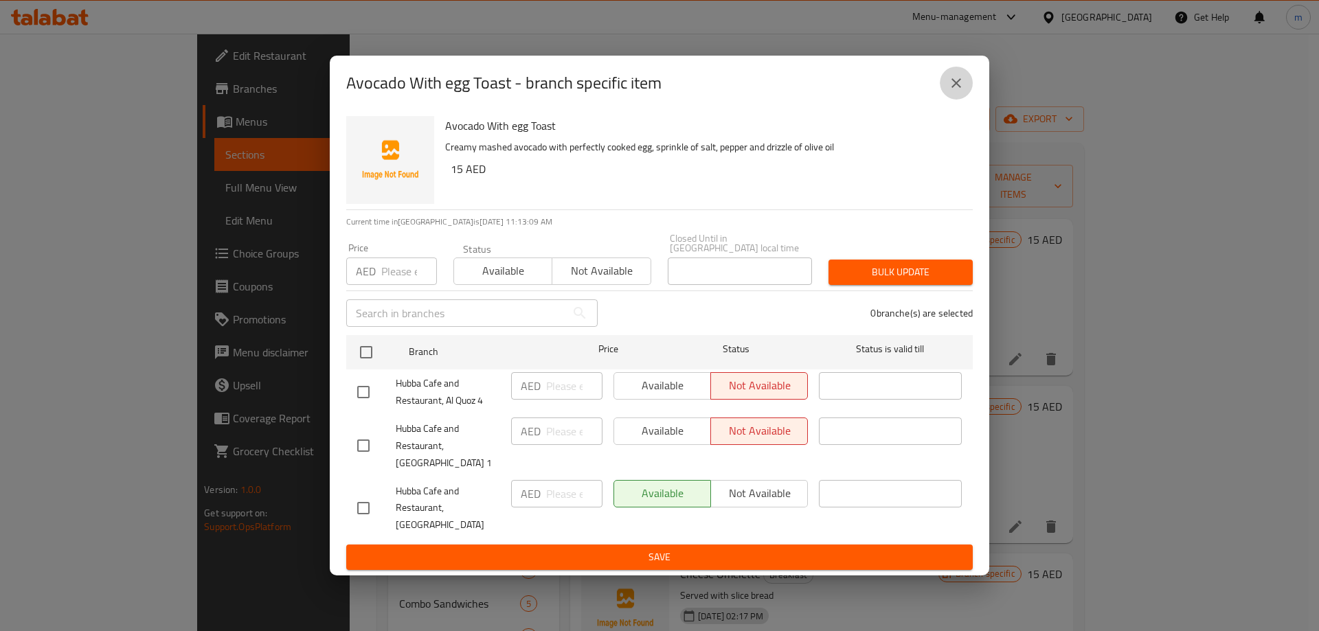
click at [965, 96] on button "close" at bounding box center [956, 83] width 33 height 33
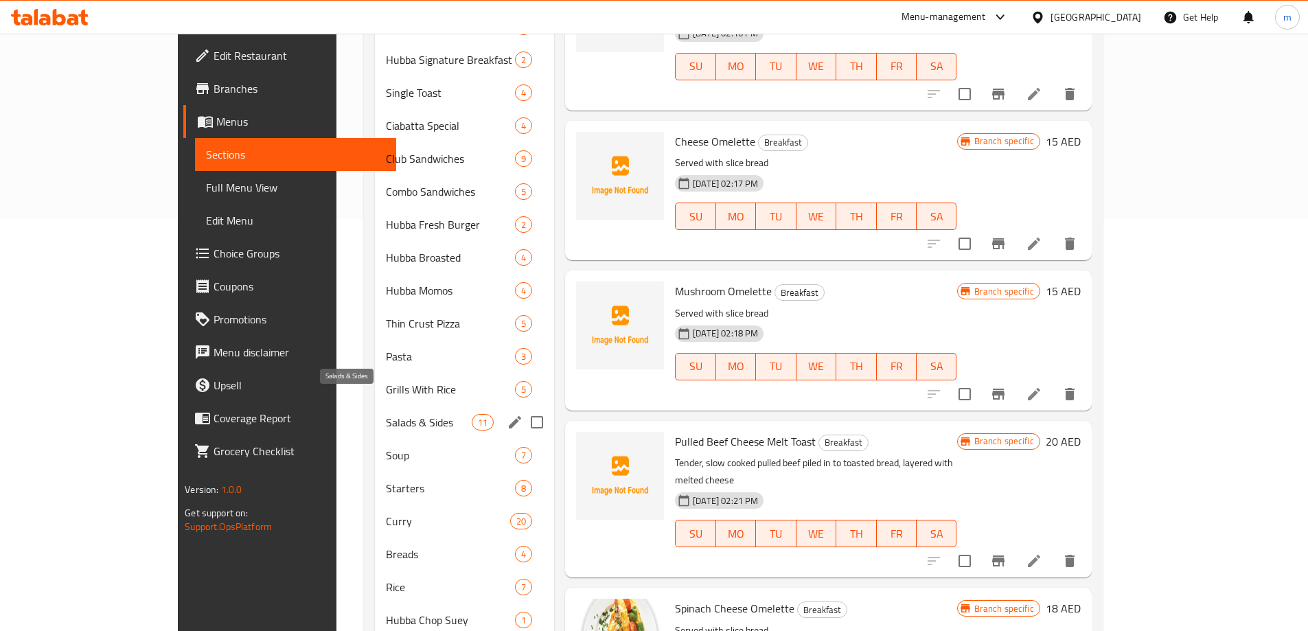
scroll to position [540, 0]
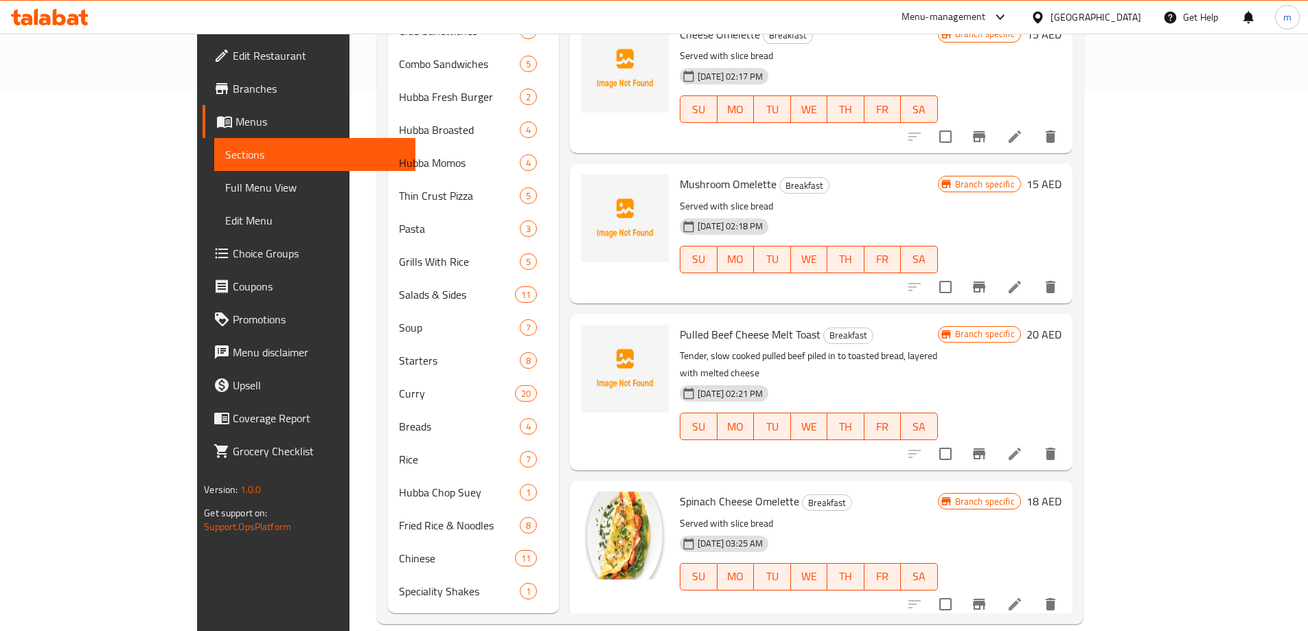
click at [225, 162] on span "Sections" at bounding box center [314, 154] width 179 height 16
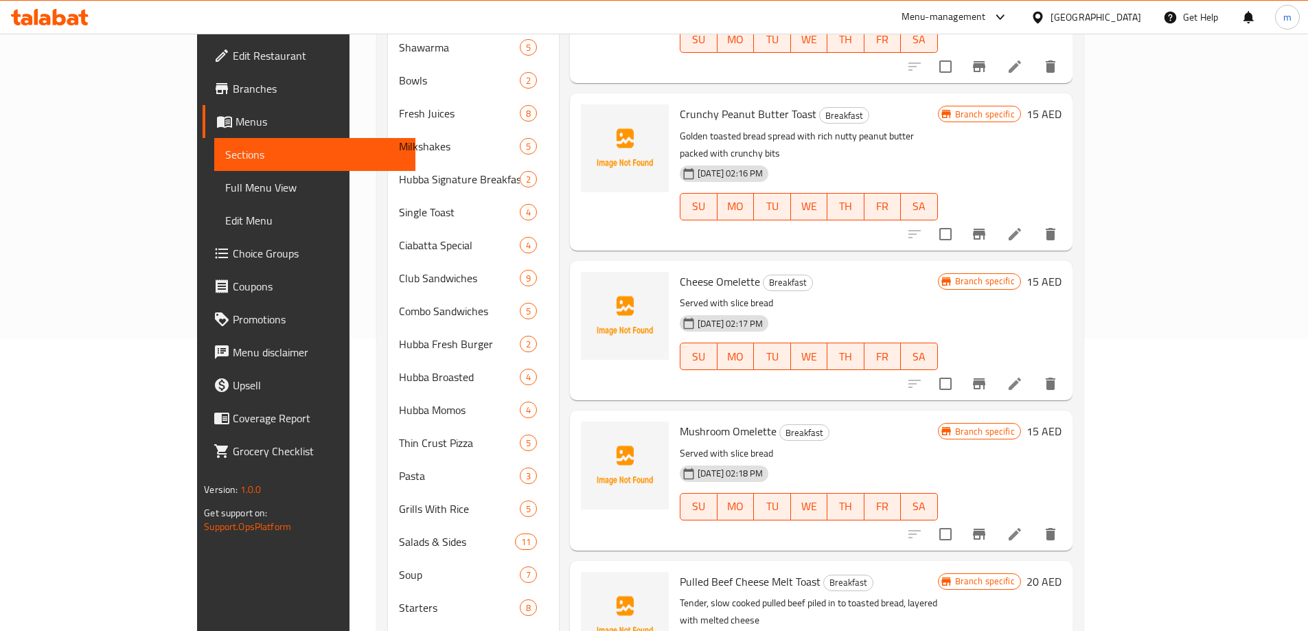
scroll to position [128, 0]
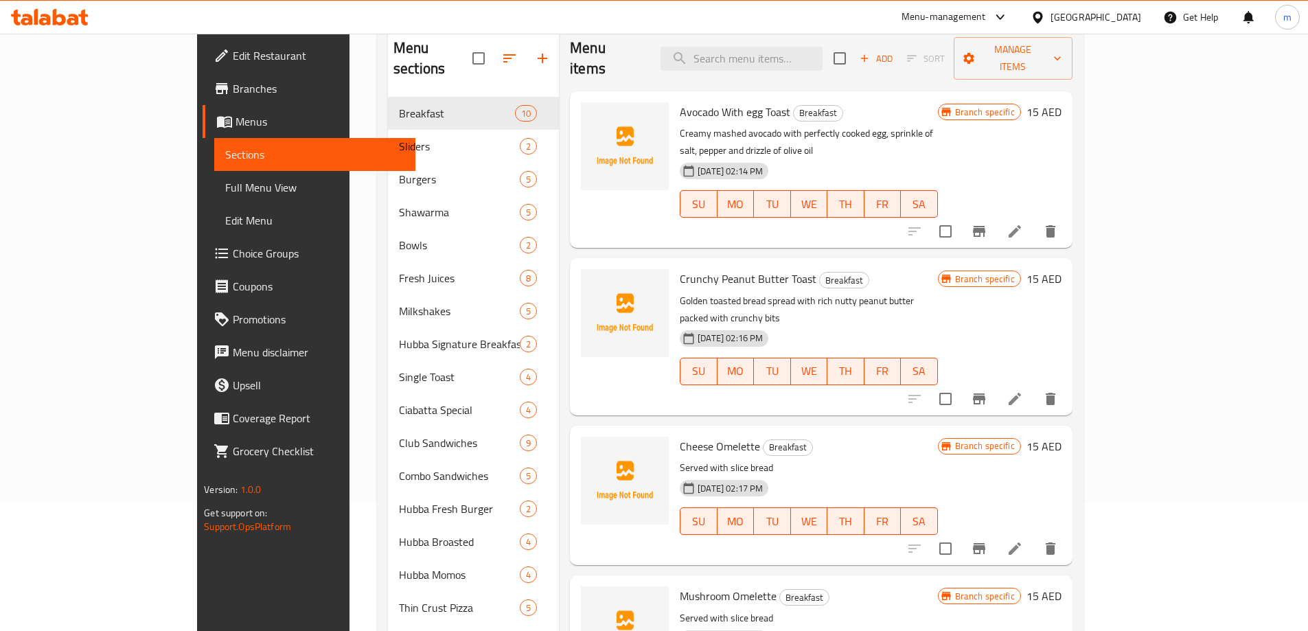
click at [236, 114] on span "Menus" at bounding box center [320, 121] width 169 height 16
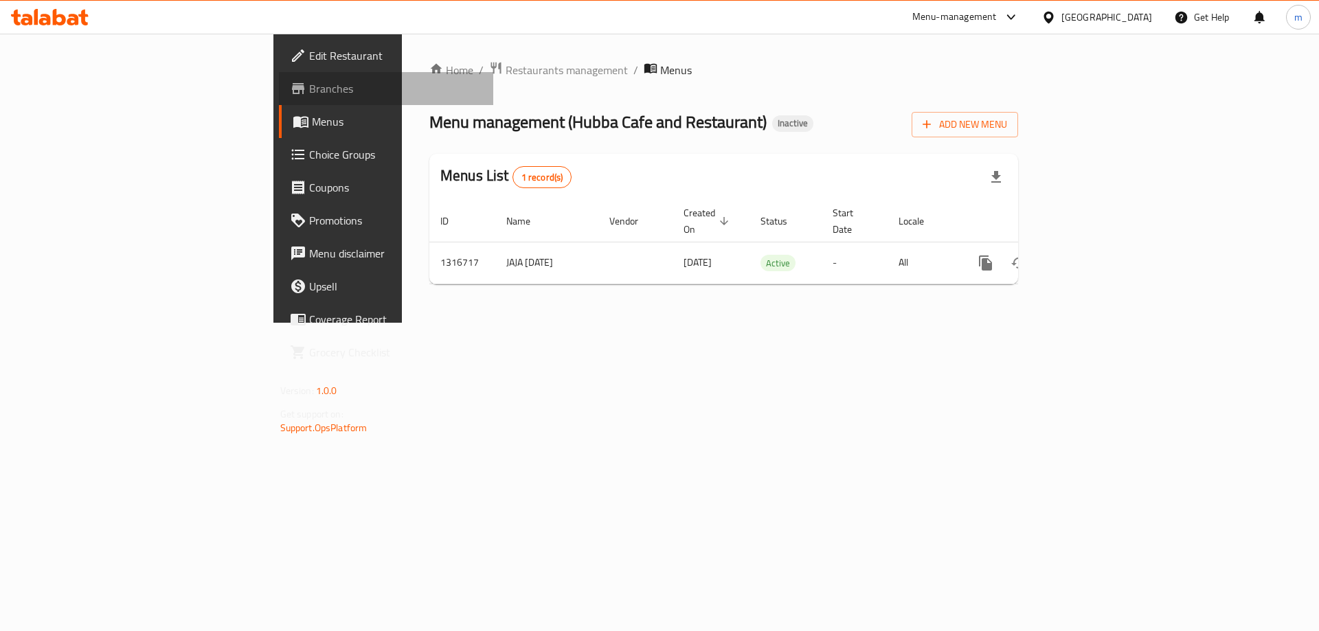
click at [309, 84] on span "Branches" at bounding box center [396, 88] width 174 height 16
